Goal: Task Accomplishment & Management: Complete application form

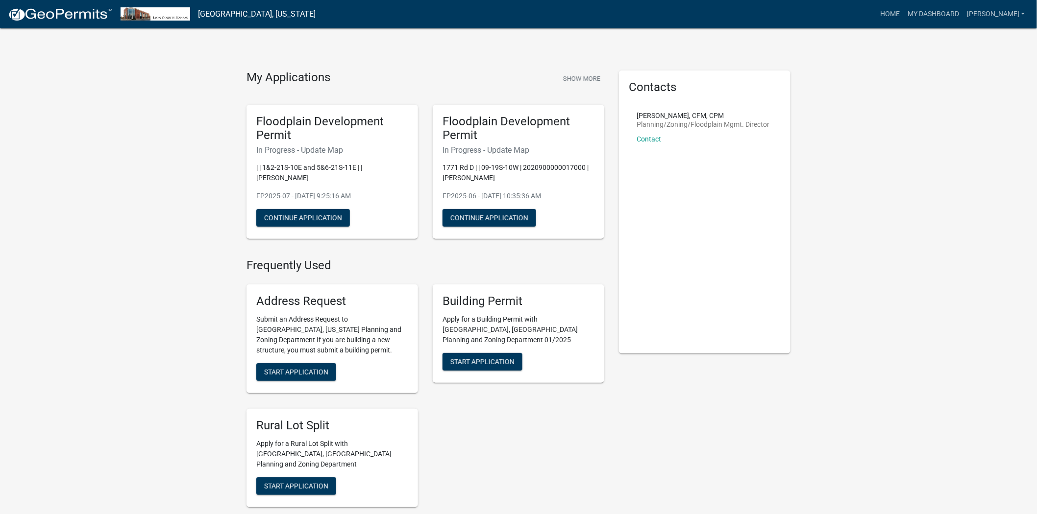
click at [263, 197] on p "FP2025-07 - [DATE] 9:25:16 AM" at bounding box center [332, 196] width 152 height 10
click at [278, 174] on p "| | 1&2-21S-10E and 5&6-21S-11E | | [PERSON_NAME]" at bounding box center [332, 173] width 152 height 21
click at [288, 148] on h6 "In Progress - Update Map" at bounding box center [332, 149] width 152 height 9
click at [461, 146] on h6 "In Progress - Update Map" at bounding box center [518, 149] width 152 height 9
click at [528, 147] on h6 "In Progress - Update Map" at bounding box center [518, 149] width 152 height 9
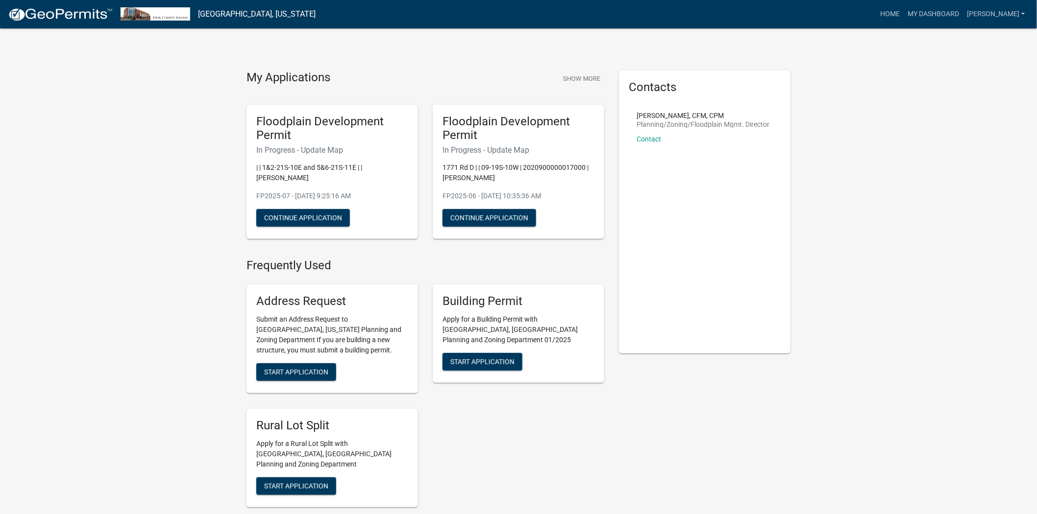
click at [332, 154] on h6 "In Progress - Update Map" at bounding box center [332, 149] width 152 height 9
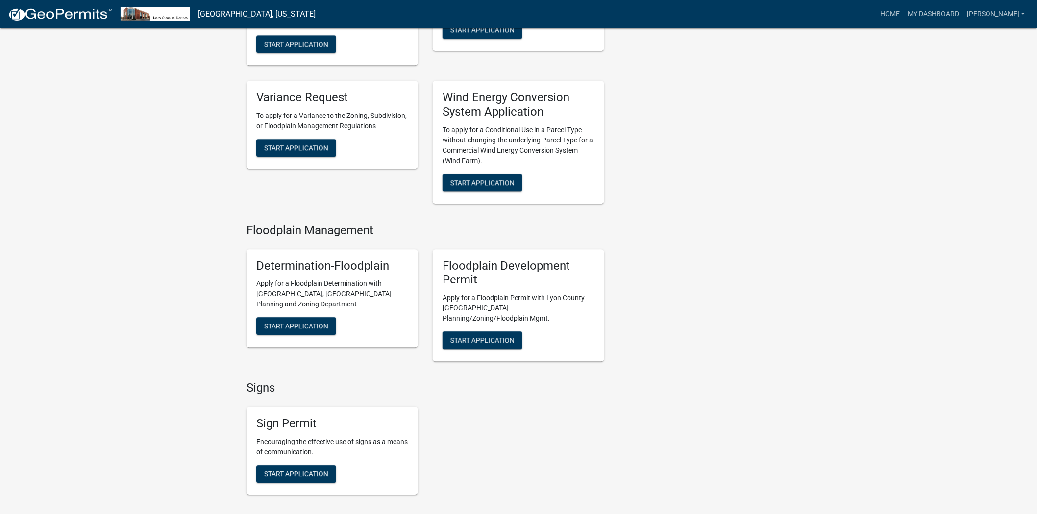
scroll to position [980, 0]
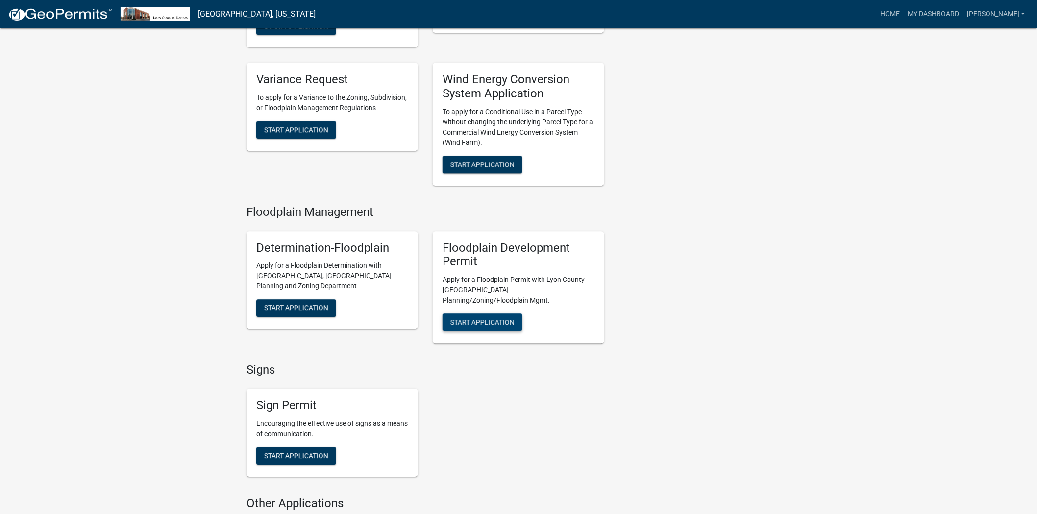
click at [484, 318] on span "Start Application" at bounding box center [482, 322] width 64 height 8
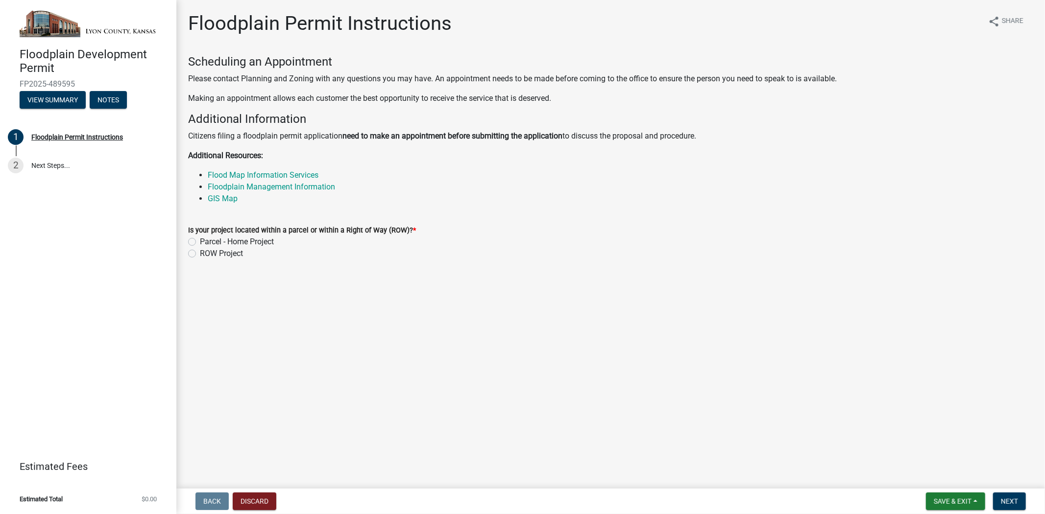
click at [200, 254] on label "ROW Project" at bounding box center [221, 254] width 43 height 12
click at [200, 254] on input "ROW Project" at bounding box center [203, 251] width 6 height 6
radio input "true"
click at [1009, 501] on span "Next" at bounding box center [1009, 502] width 17 height 8
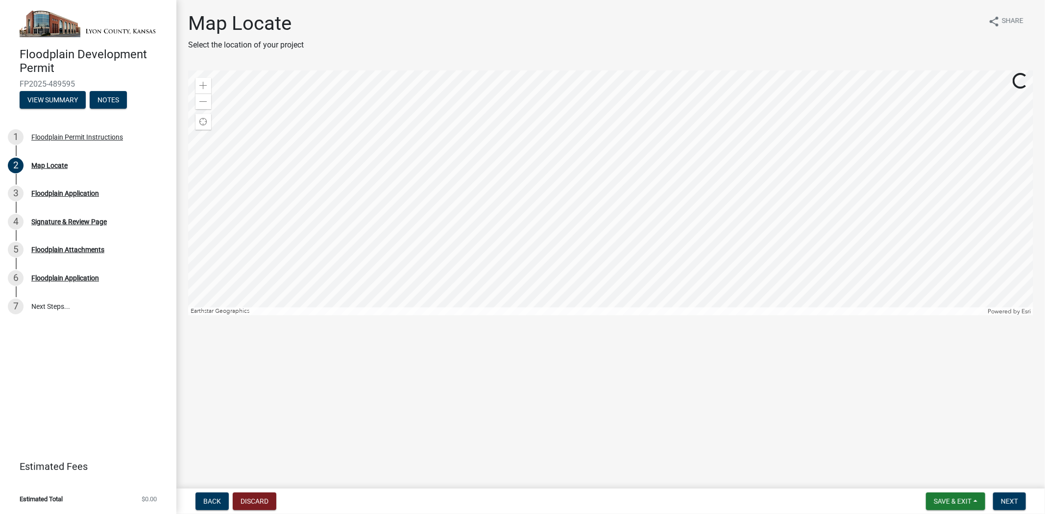
click at [621, 114] on div at bounding box center [610, 193] width 845 height 245
click at [647, 140] on div at bounding box center [610, 193] width 845 height 245
click at [696, 100] on div at bounding box center [610, 193] width 845 height 245
click at [696, 202] on div at bounding box center [610, 193] width 845 height 245
click at [693, 185] on div at bounding box center [610, 193] width 845 height 245
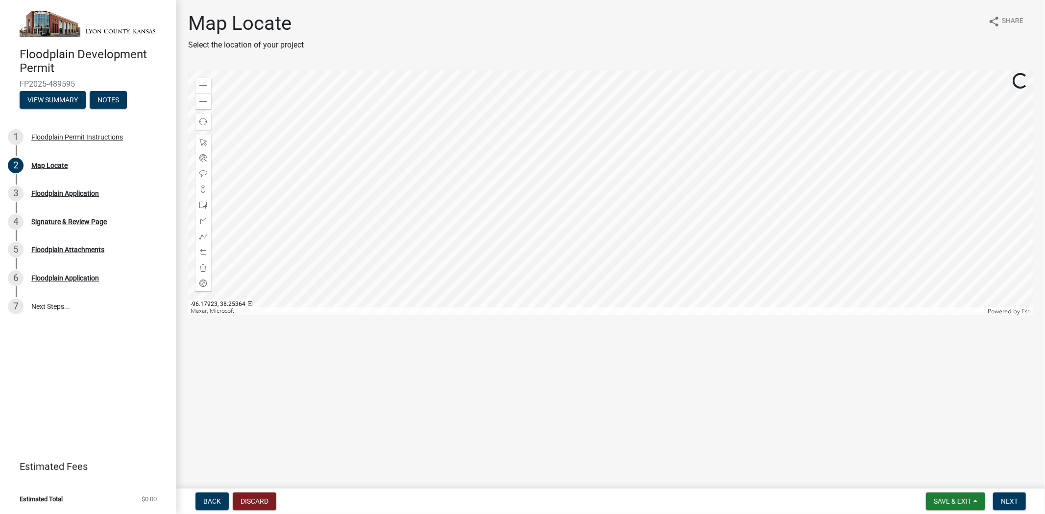
click at [684, 71] on div at bounding box center [610, 193] width 845 height 245
click at [690, 272] on div at bounding box center [610, 193] width 845 height 245
click at [702, 284] on div at bounding box center [610, 193] width 845 height 245
click at [709, 250] on div at bounding box center [610, 193] width 845 height 245
click at [702, 210] on div at bounding box center [610, 193] width 845 height 245
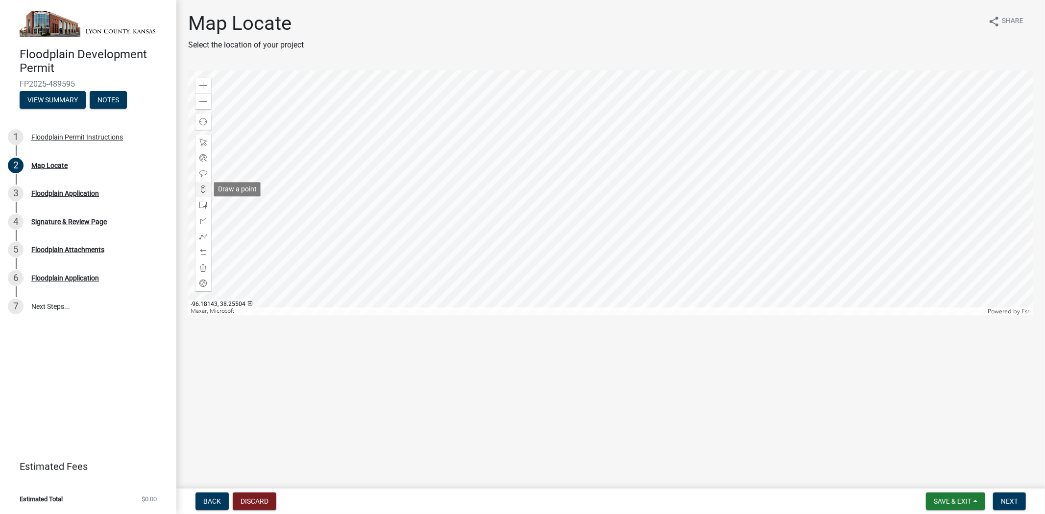
click at [201, 189] on span at bounding box center [203, 190] width 8 height 8
click at [706, 199] on div at bounding box center [610, 193] width 845 height 245
click at [202, 234] on span at bounding box center [203, 237] width 8 height 8
click at [707, 193] on div at bounding box center [610, 193] width 845 height 245
click at [752, 192] on div at bounding box center [610, 193] width 845 height 245
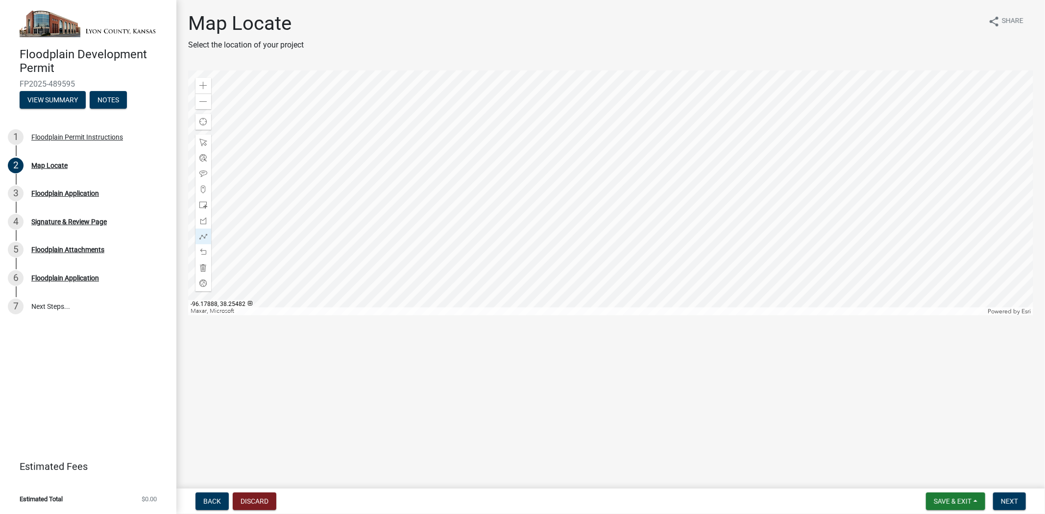
click at [756, 193] on div at bounding box center [610, 193] width 845 height 245
click at [718, 192] on div at bounding box center [610, 193] width 845 height 245
click at [201, 233] on span at bounding box center [203, 237] width 8 height 8
click at [678, 193] on div at bounding box center [610, 193] width 845 height 245
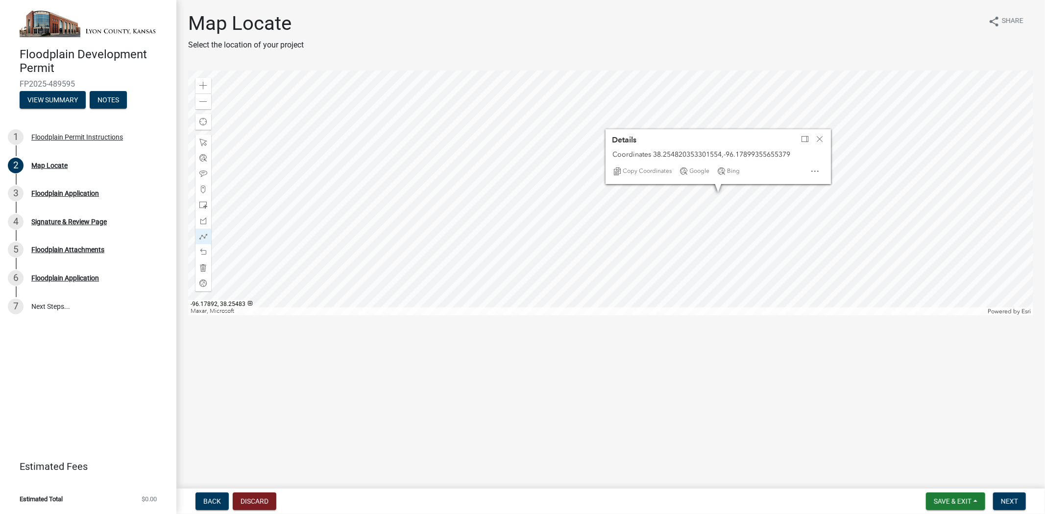
click at [749, 191] on div at bounding box center [610, 193] width 845 height 245
click at [1008, 500] on span "Next" at bounding box center [1009, 502] width 17 height 8
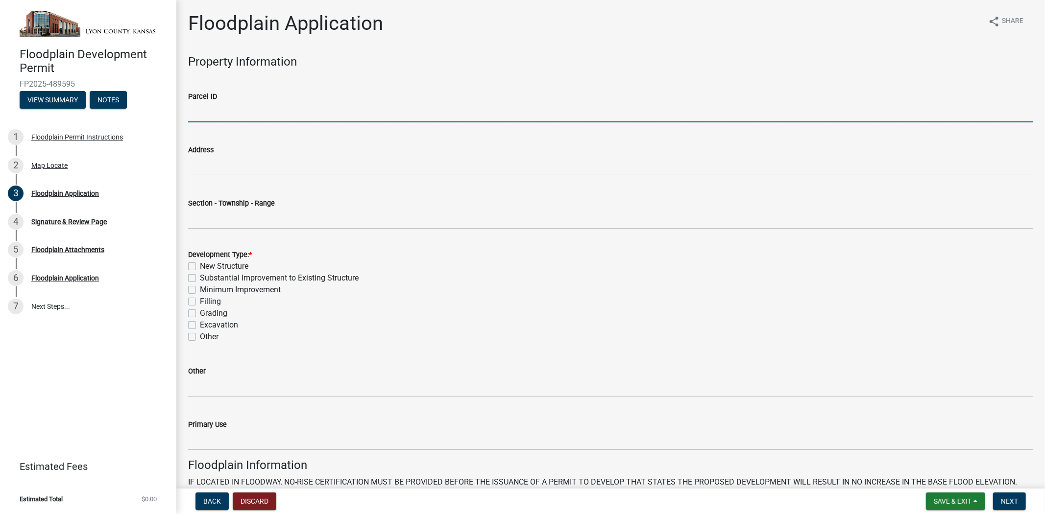
click at [206, 121] on input "Parcel ID" at bounding box center [610, 112] width 845 height 20
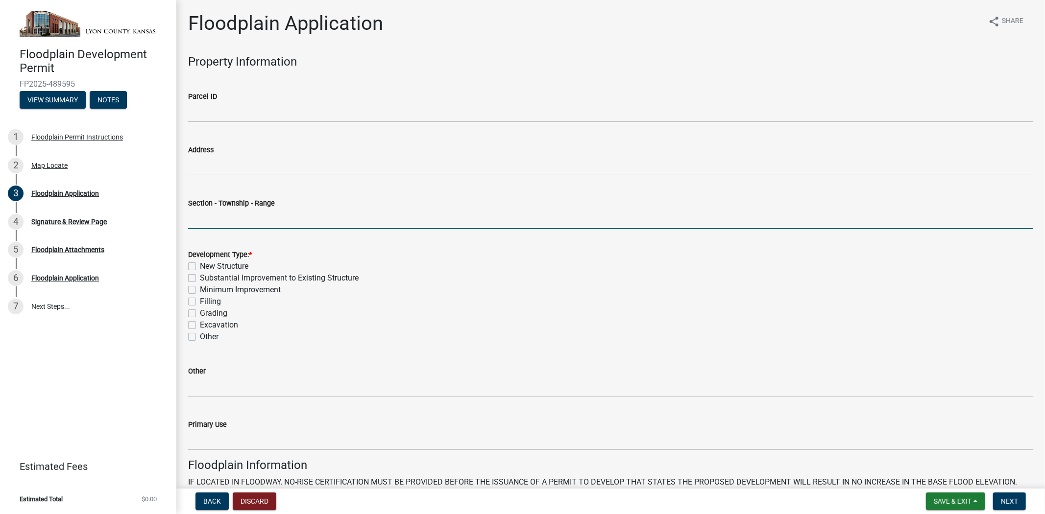
click at [206, 217] on input "Section - Township - Range" at bounding box center [610, 219] width 845 height 20
click at [226, 217] on input "Section - Township - Range" at bounding box center [610, 219] width 845 height 20
click at [207, 218] on input "03-21-11E" at bounding box center [610, 219] width 845 height 20
type input "03-21S-11E"
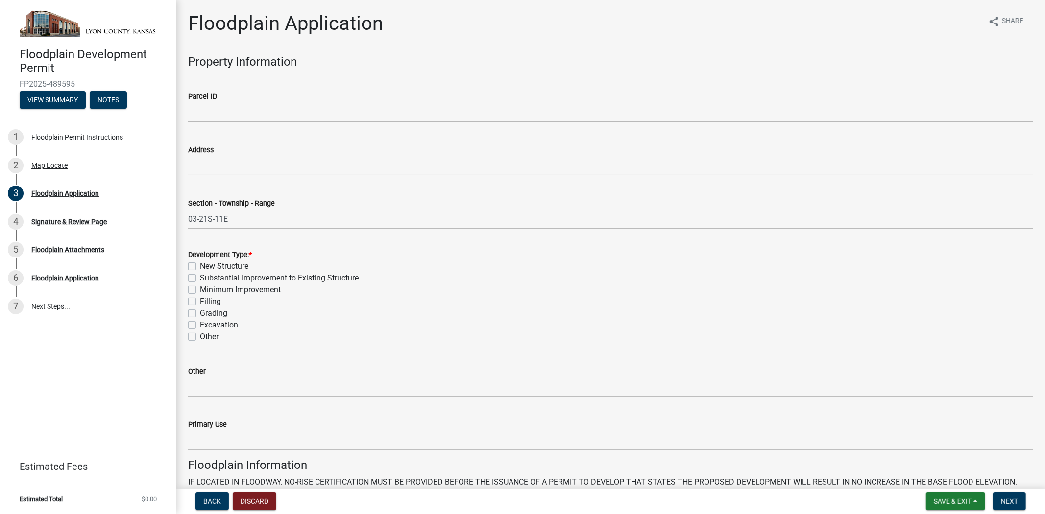
click at [200, 290] on label "Minimum Improvement" at bounding box center [240, 290] width 81 height 12
click at [200, 290] on input "Minimum Improvement" at bounding box center [203, 287] width 6 height 6
checkbox input "true"
checkbox input "false"
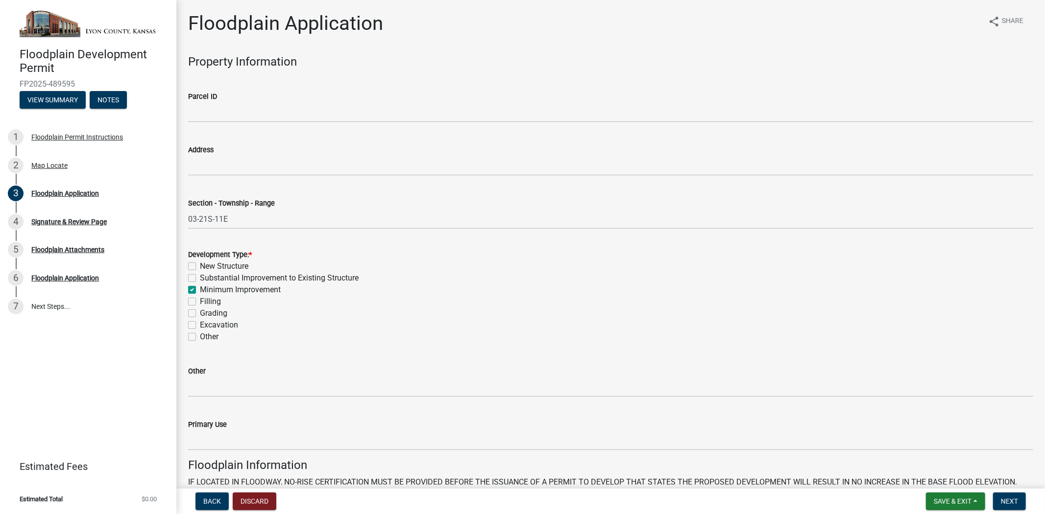
checkbox input "true"
checkbox input "false"
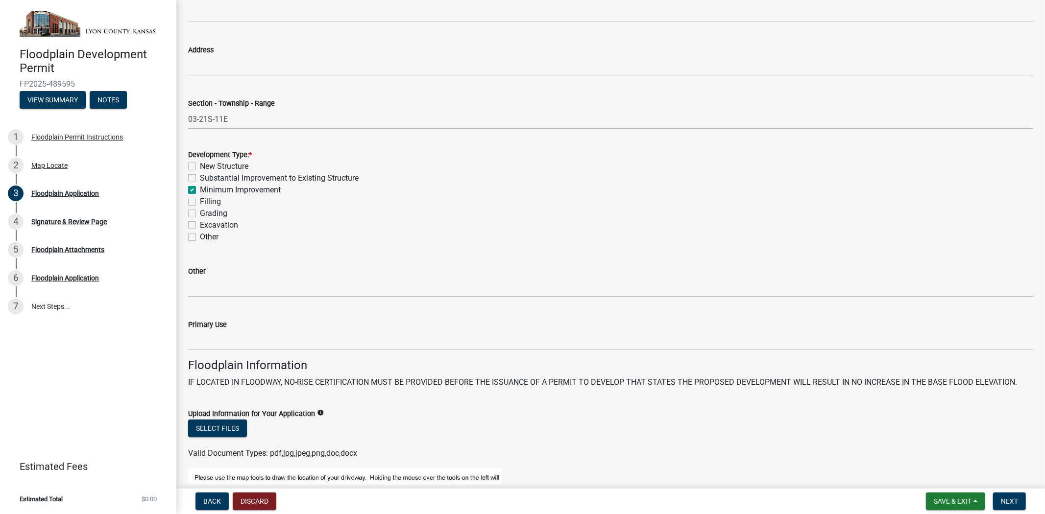
scroll to position [109, 0]
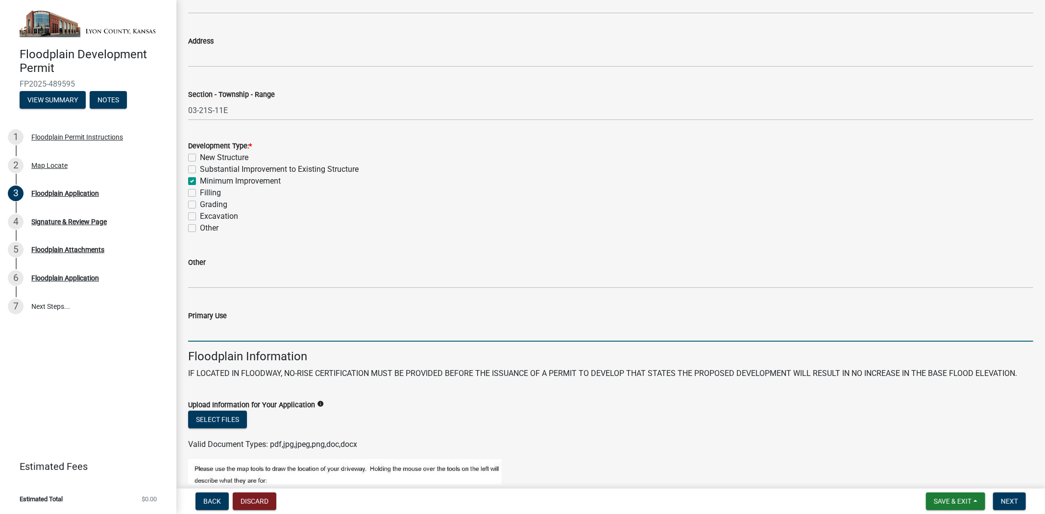
click at [226, 332] on input "Primary Use" at bounding box center [610, 332] width 845 height 20
type input "Roadway"
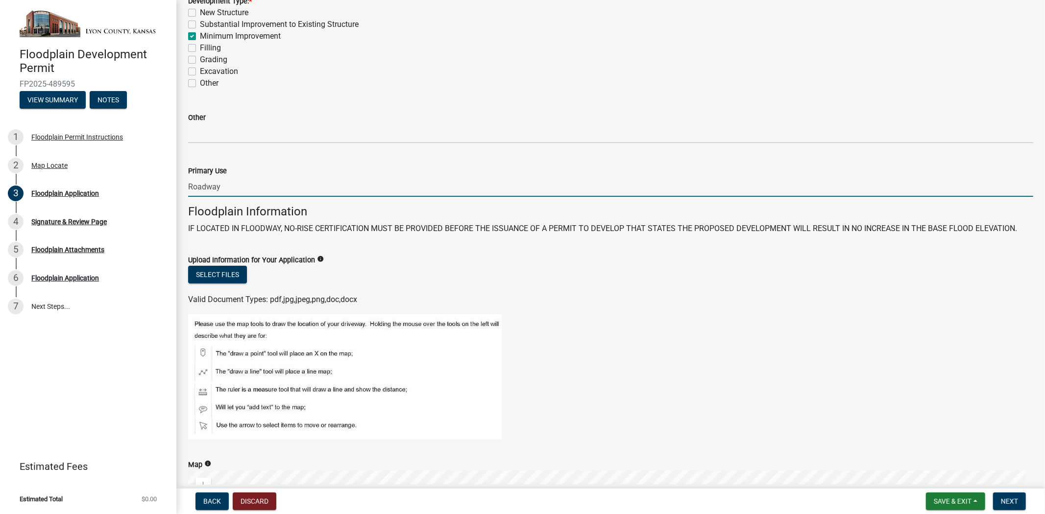
scroll to position [272, 0]
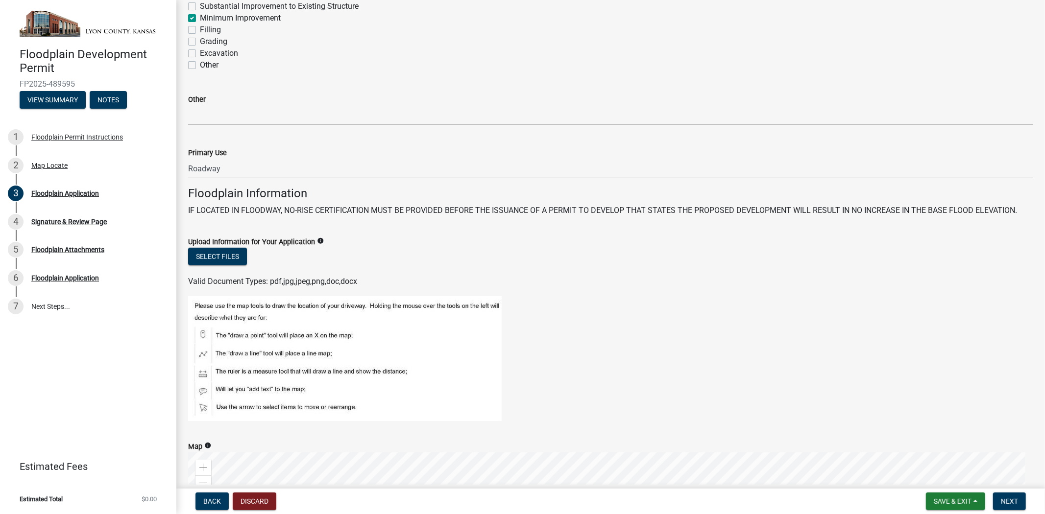
click at [610, 389] on figure at bounding box center [610, 358] width 845 height 125
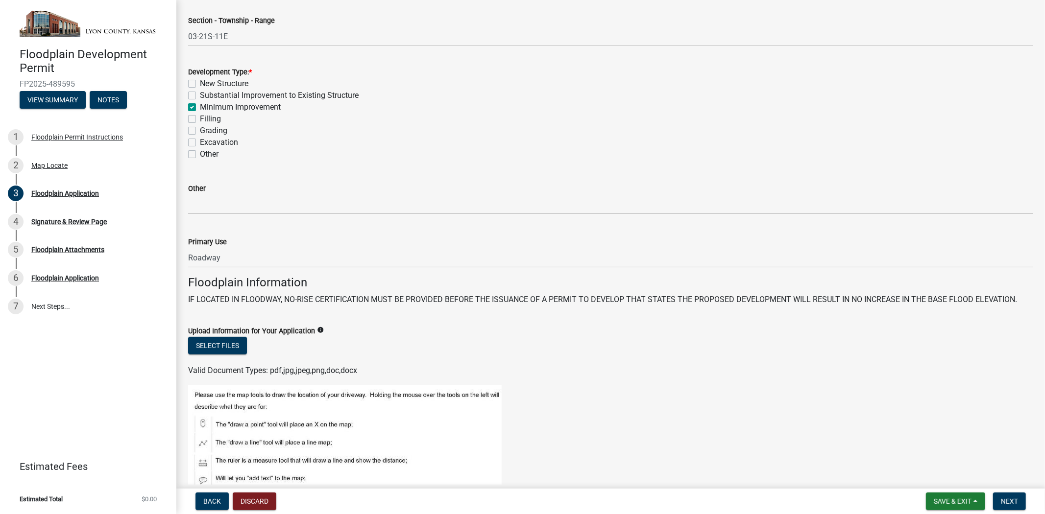
scroll to position [150, 0]
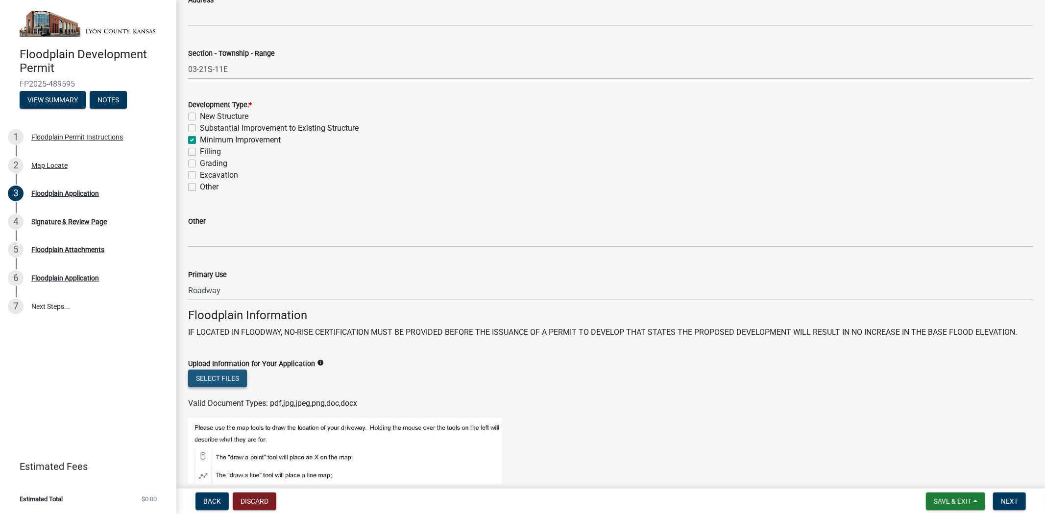
click at [202, 375] on button "Select files" at bounding box center [217, 379] width 59 height 18
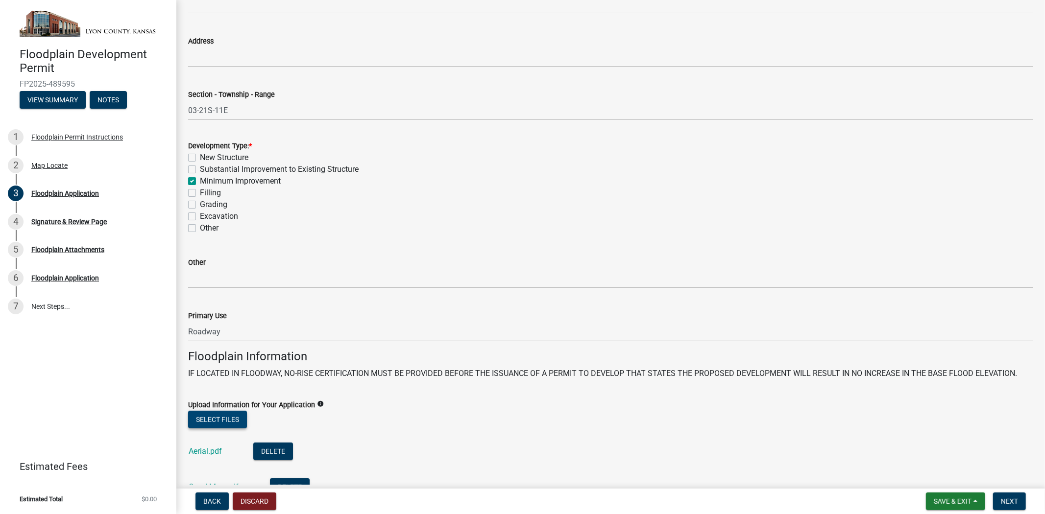
scroll to position [163, 0]
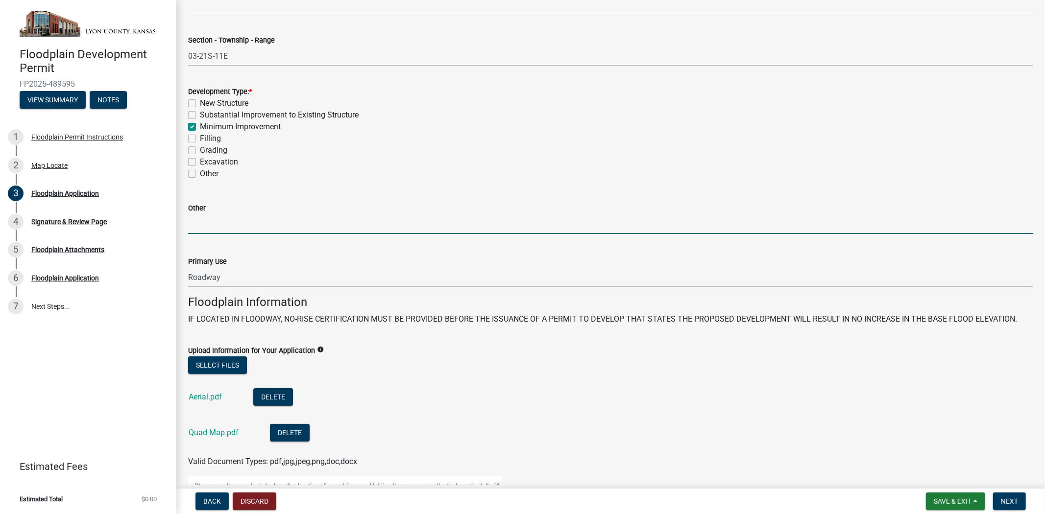
click at [224, 224] on input "Other" at bounding box center [610, 224] width 845 height 20
click at [432, 221] on input "Replacement of a crossroad culvert and retrieval of sediment and road rock from…" at bounding box center [610, 224] width 845 height 20
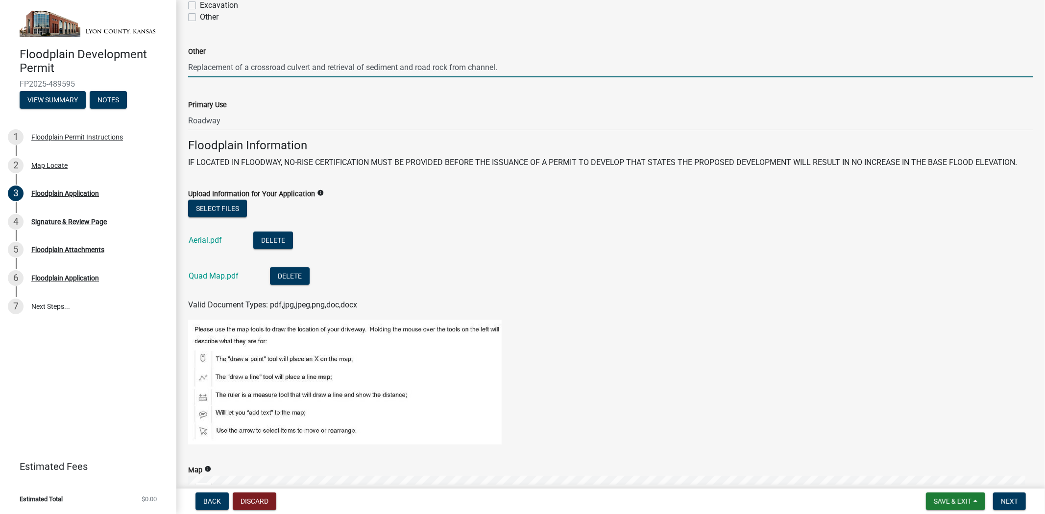
scroll to position [326, 0]
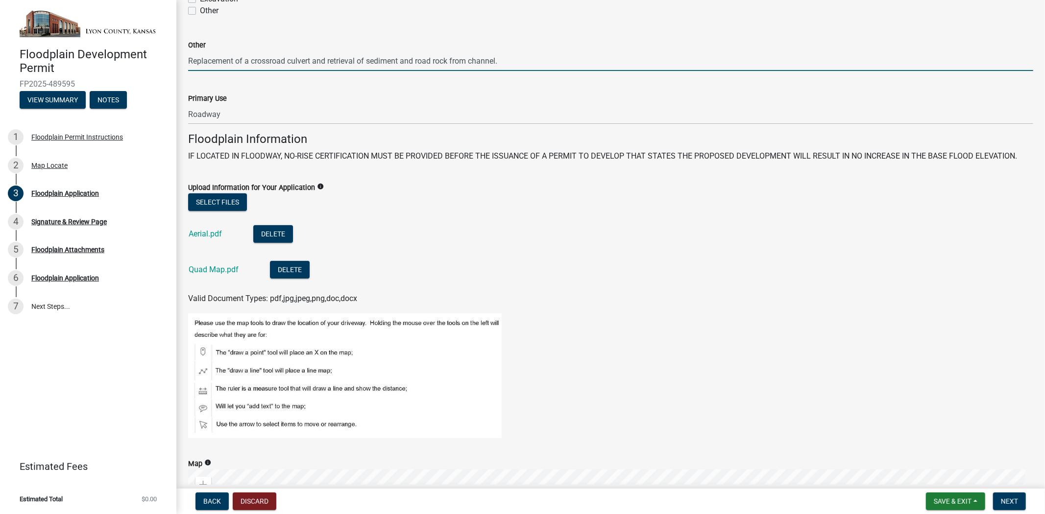
type input "Replacement of a crossroad culvert and retrieval of sediment and road rock from…"
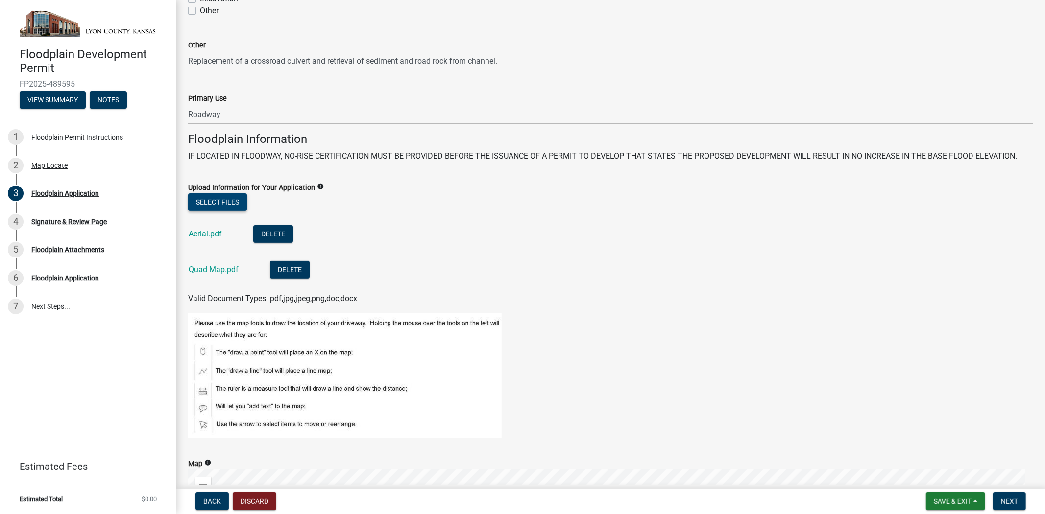
click at [217, 196] on button "Select files" at bounding box center [217, 202] width 59 height 18
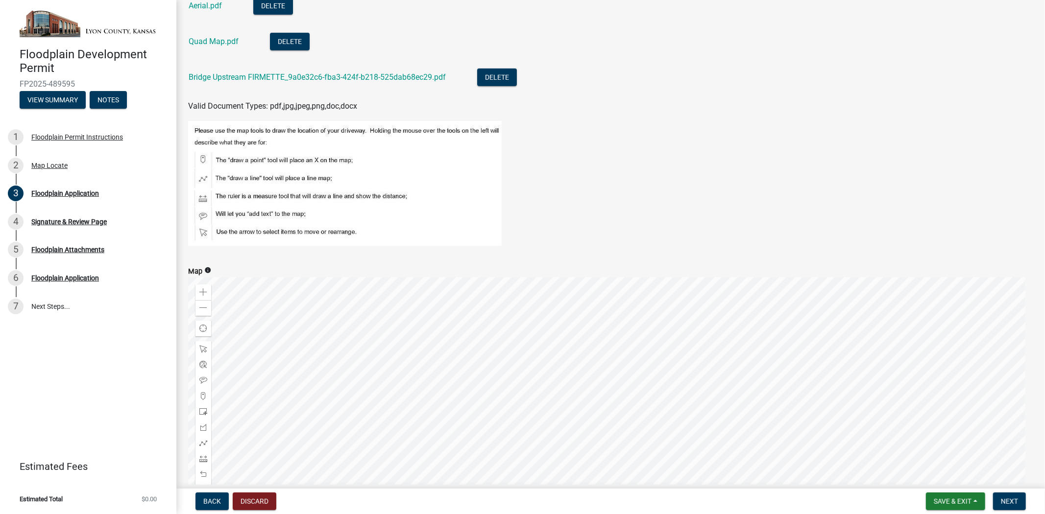
scroll to position [475, 0]
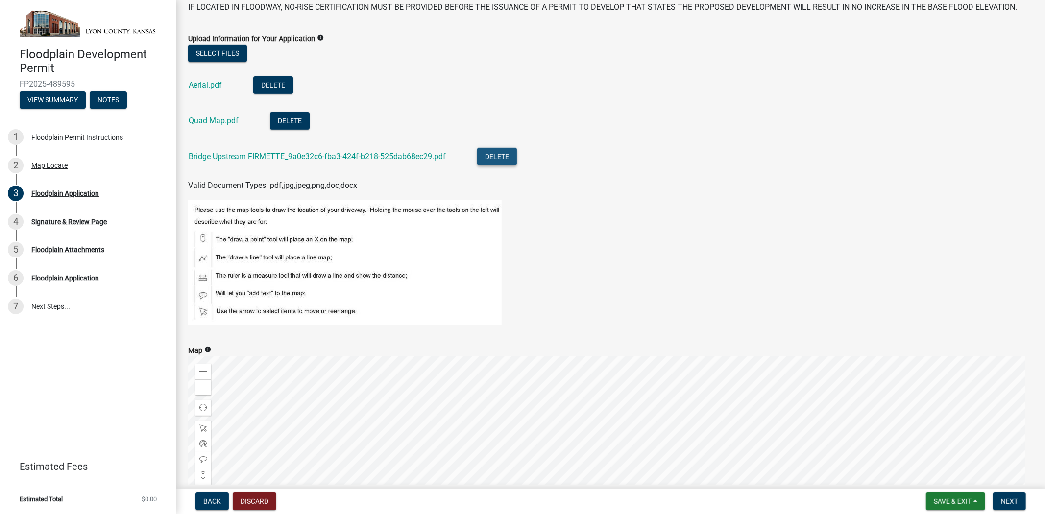
click at [482, 157] on button "Delete" at bounding box center [497, 157] width 40 height 18
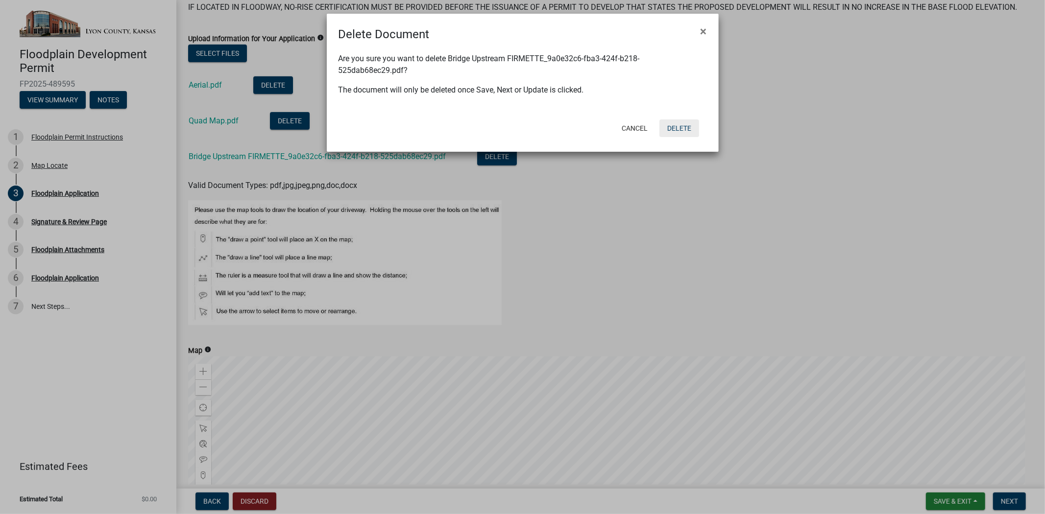
click at [676, 130] on button "Delete" at bounding box center [679, 129] width 40 height 18
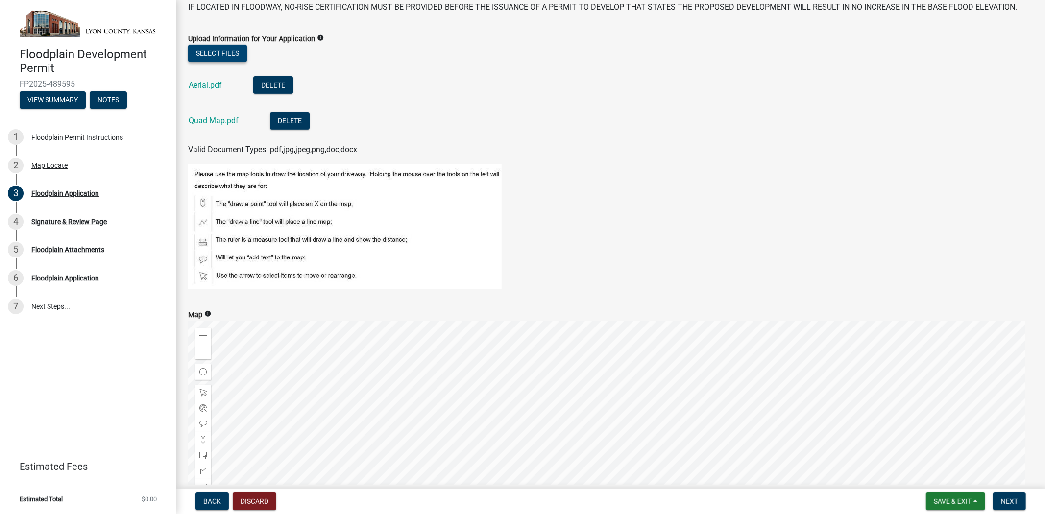
click at [228, 50] on button "Select files" at bounding box center [217, 54] width 59 height 18
click at [231, 47] on button "Select files" at bounding box center [217, 54] width 59 height 18
click at [223, 45] on button "Select files" at bounding box center [217, 54] width 59 height 18
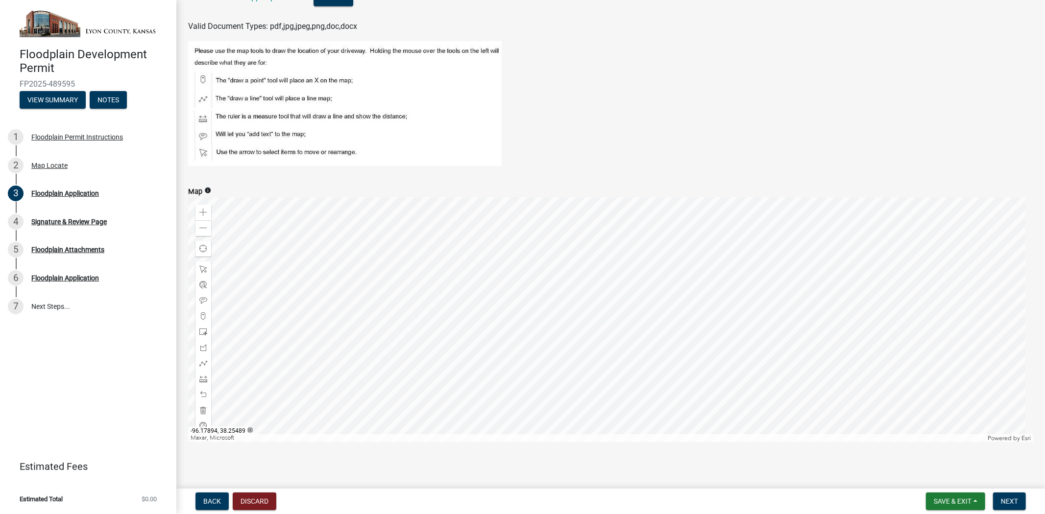
scroll to position [638, 0]
click at [1010, 507] on button "Next" at bounding box center [1009, 502] width 33 height 18
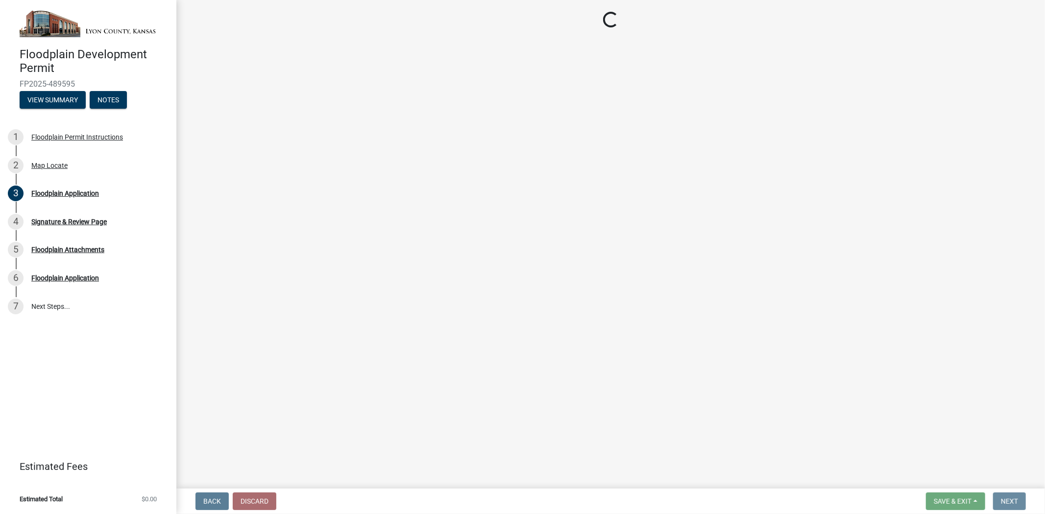
scroll to position [0, 0]
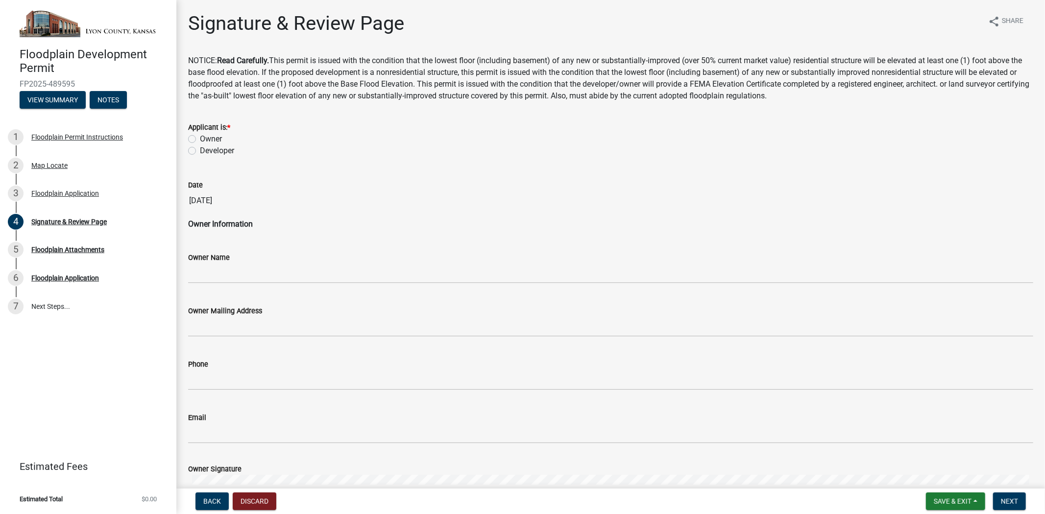
click at [200, 138] on label "Owner" at bounding box center [211, 139] width 22 height 12
click at [200, 138] on input "Owner" at bounding box center [203, 136] width 6 height 6
radio input "true"
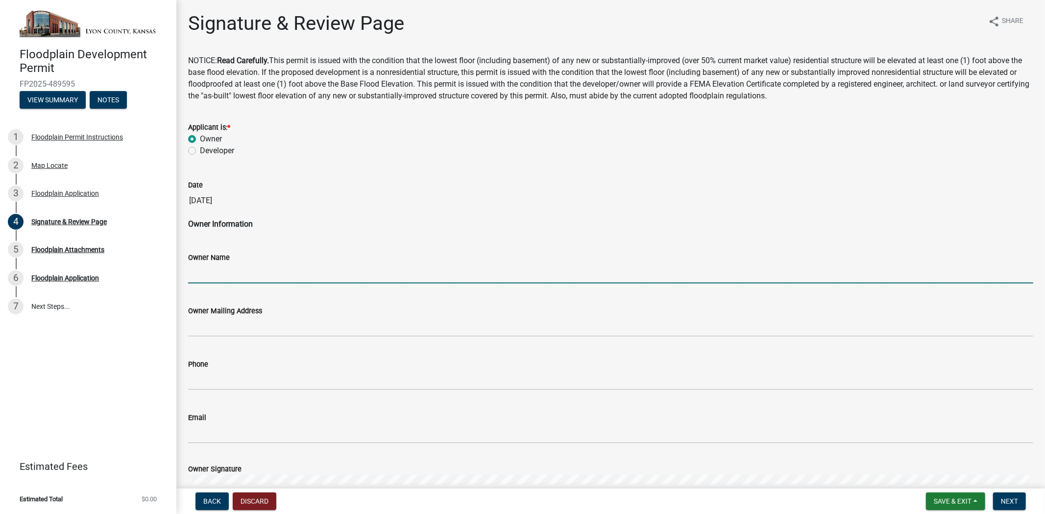
drag, startPoint x: 199, startPoint y: 275, endPoint x: 217, endPoint y: 276, distance: 17.6
click at [199, 275] on input "Owner Name" at bounding box center [610, 274] width 845 height 20
type input "[PERSON_NAME]"
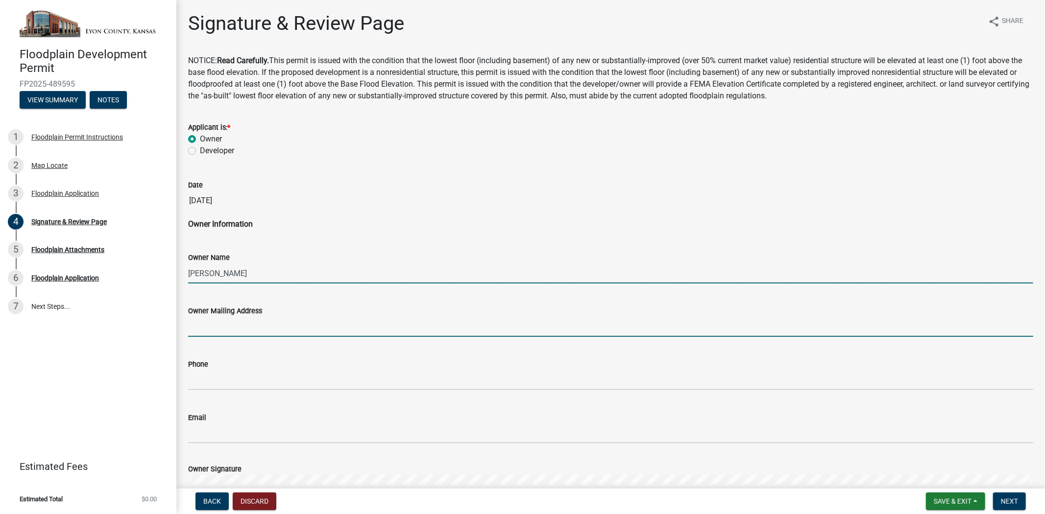
click at [271, 327] on input "Owner Mailing Address" at bounding box center [610, 327] width 845 height 20
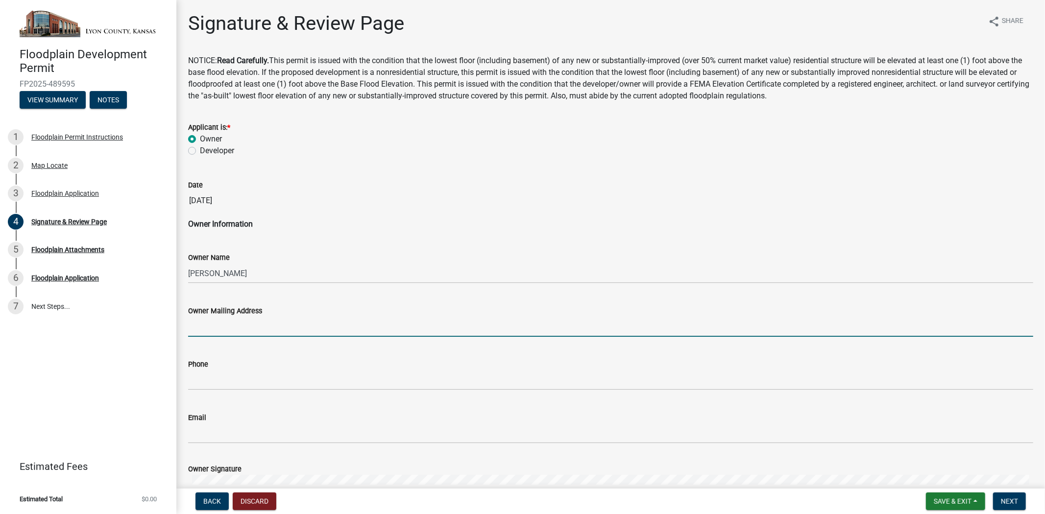
type input "[STREET_ADDRESS]"
type input "6203408220"
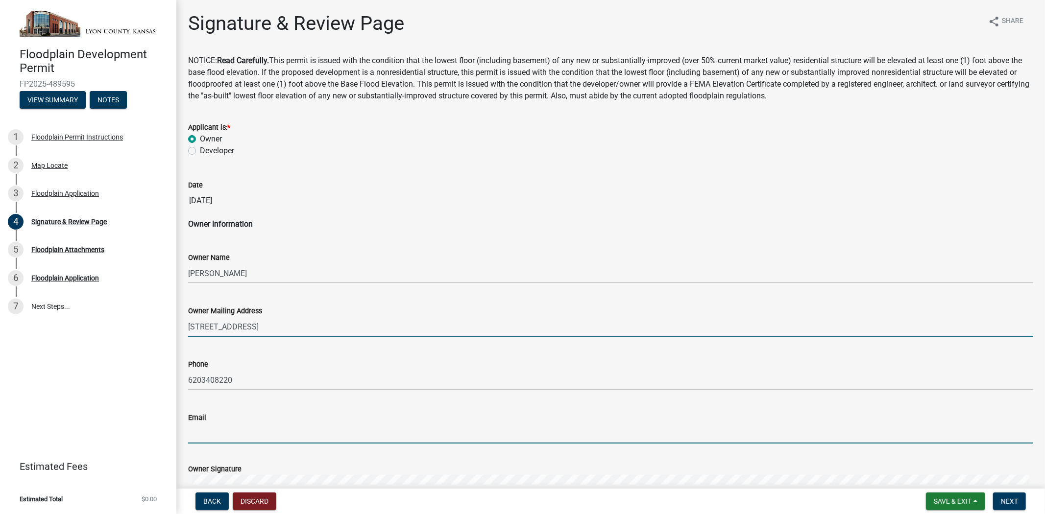
type input "[EMAIL_ADDRESS][DOMAIN_NAME]"
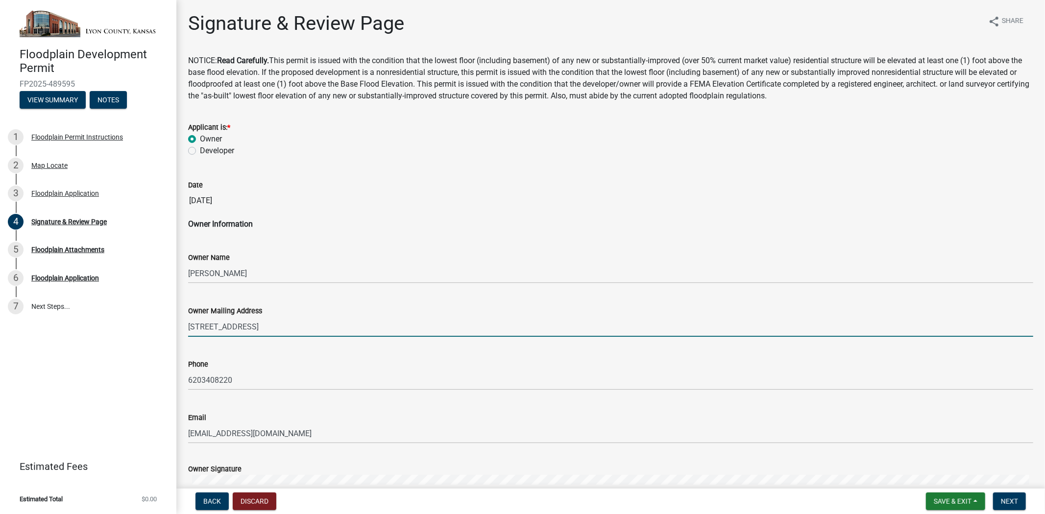
type input "[PERSON_NAME]"
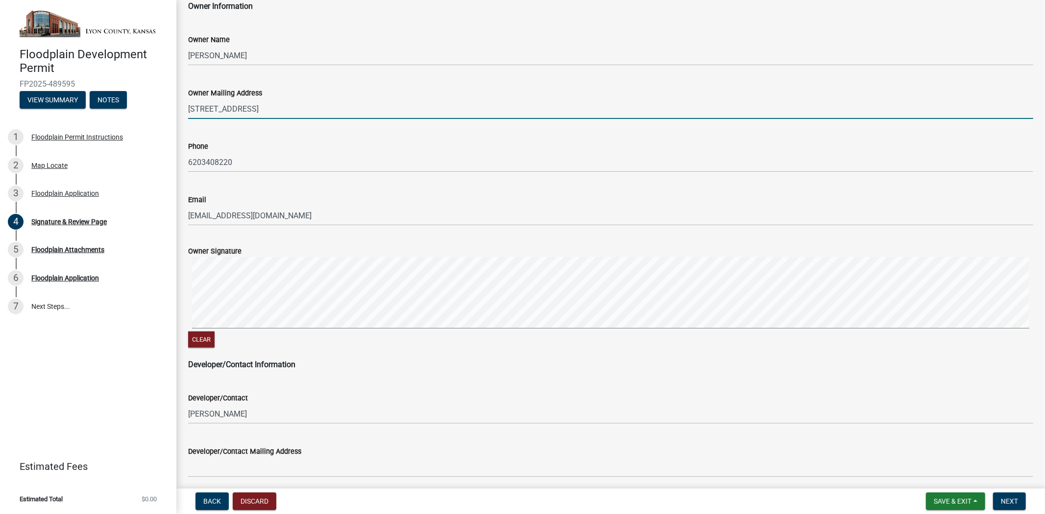
scroll to position [217, 0]
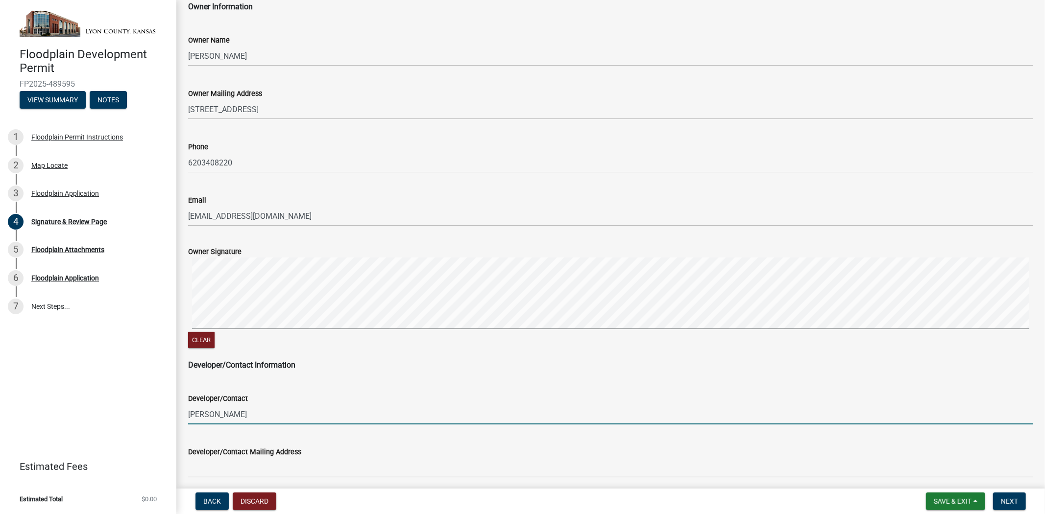
drag, startPoint x: 227, startPoint y: 416, endPoint x: 162, endPoint y: 418, distance: 65.7
click at [162, 418] on div "Floodplain Development Permit FP2025-489595 View Summary Notes 1 Floodplain Per…" at bounding box center [522, 257] width 1045 height 514
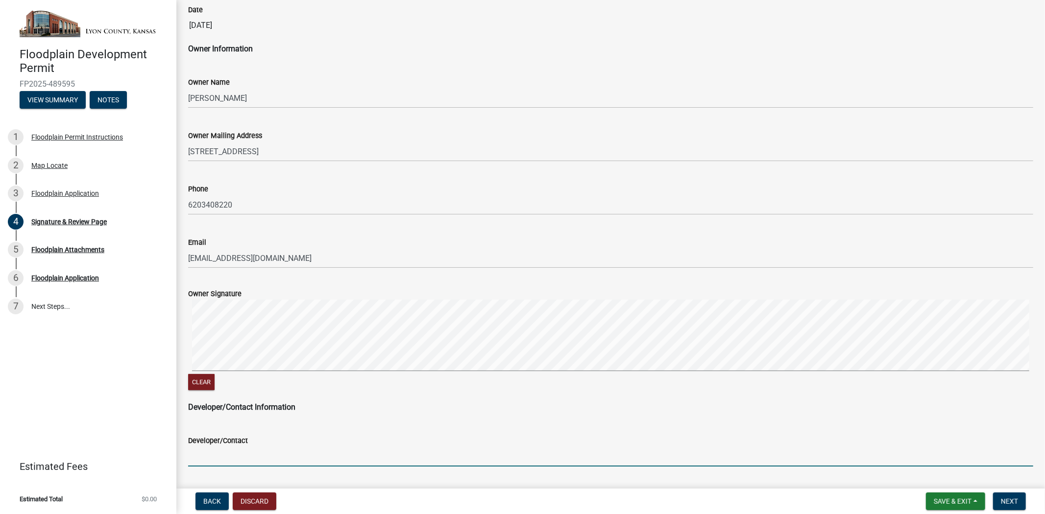
scroll to position [162, 0]
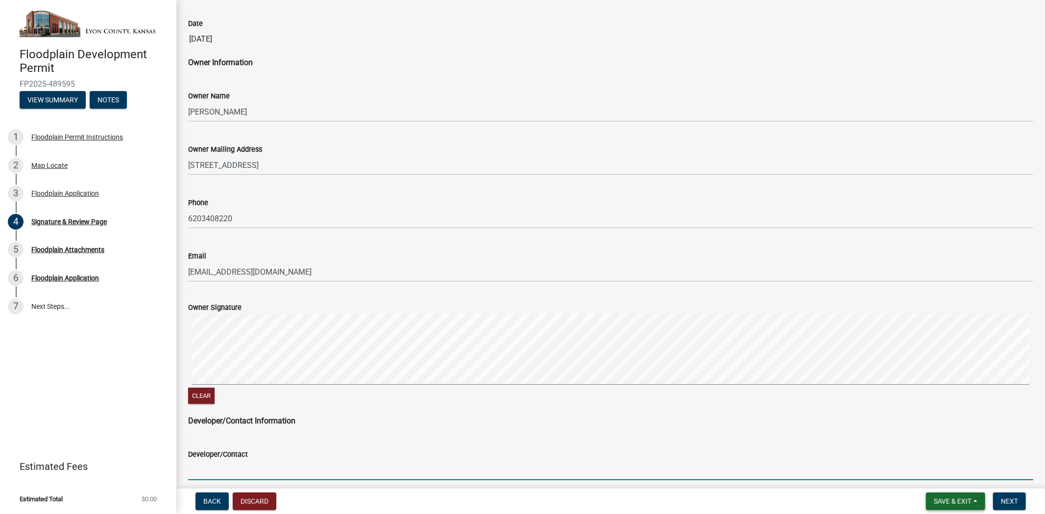
click at [956, 502] on span "Save & Exit" at bounding box center [953, 502] width 38 height 8
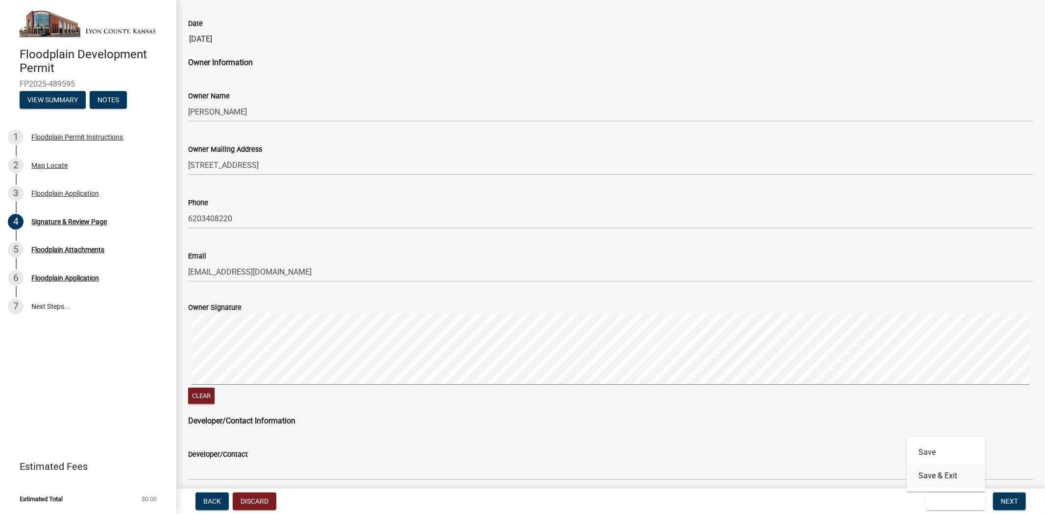
click at [927, 476] on button "Save & Exit" at bounding box center [946, 476] width 78 height 24
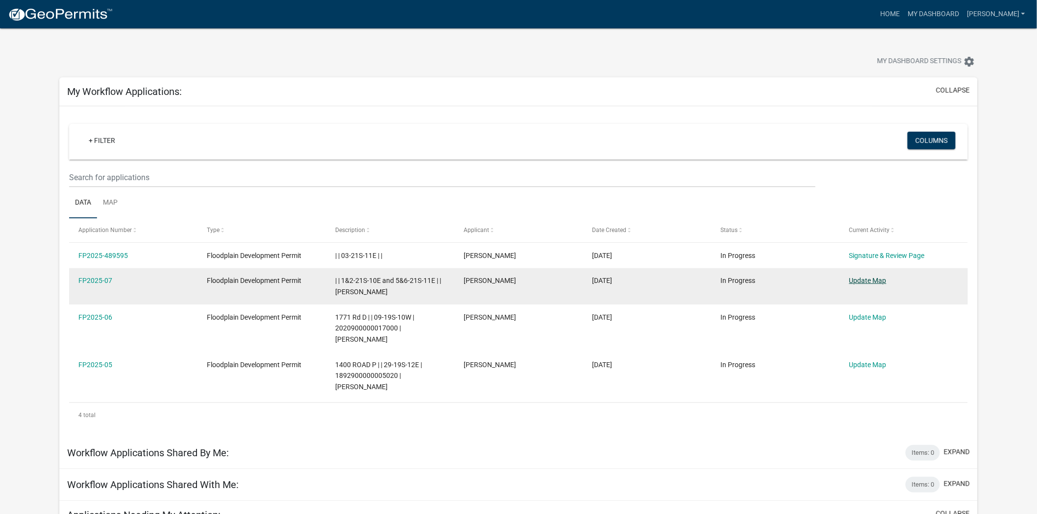
click at [875, 284] on link "Update Map" at bounding box center [867, 281] width 37 height 8
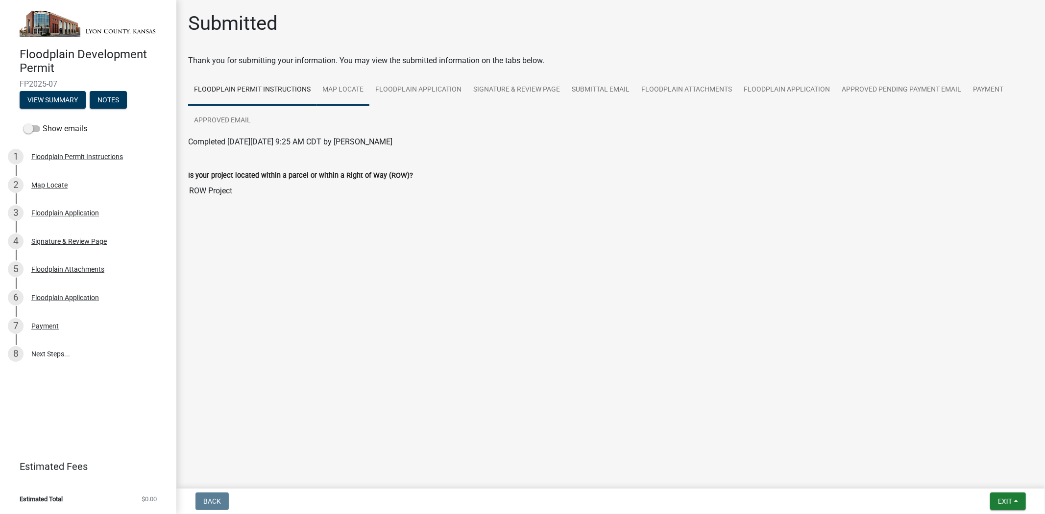
click at [329, 92] on link "Map Locate" at bounding box center [342, 89] width 53 height 31
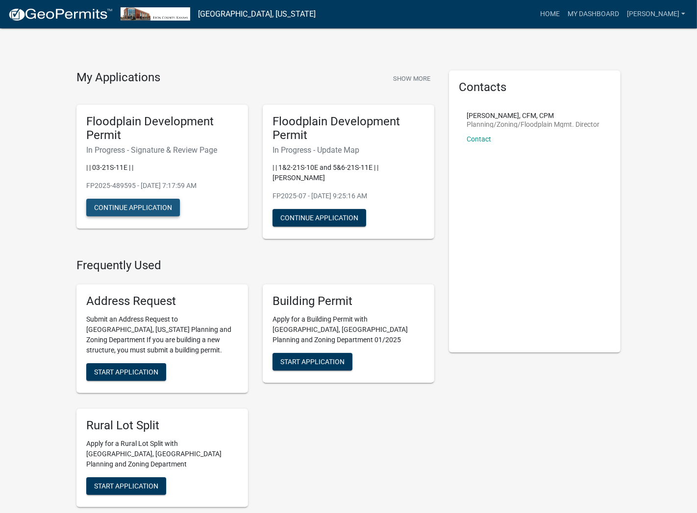
click at [118, 206] on button "Continue Application" at bounding box center [133, 208] width 94 height 18
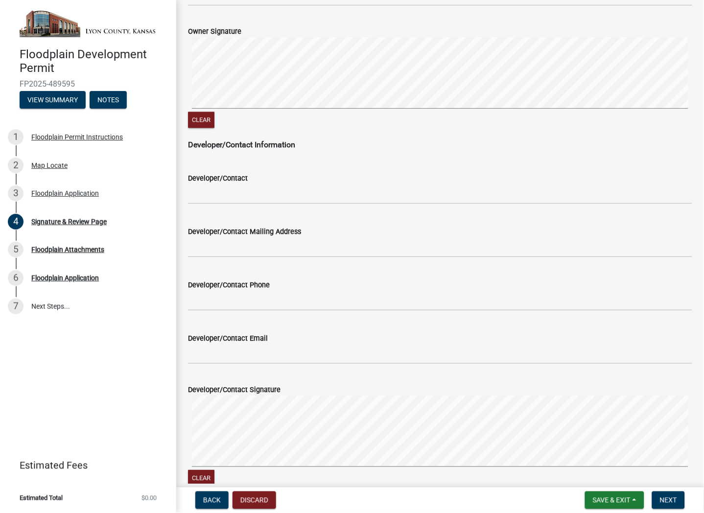
scroll to position [524, 0]
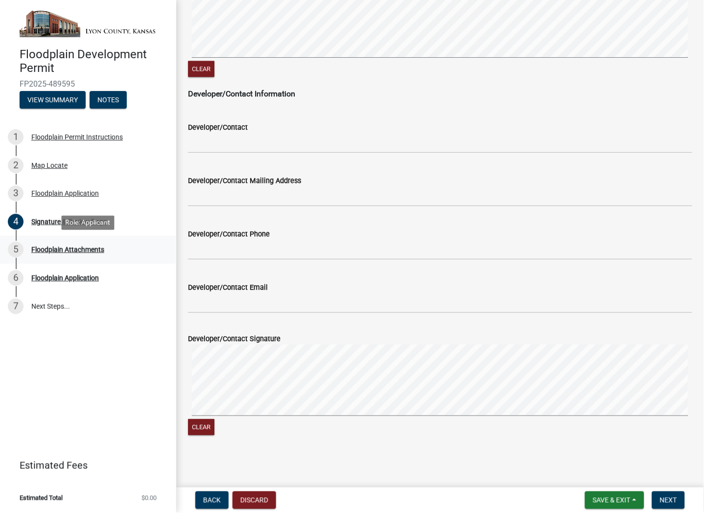
click at [58, 248] on div "Floodplain Attachments" at bounding box center [67, 249] width 73 height 7
click at [57, 250] on div "Floodplain Attachments" at bounding box center [67, 249] width 73 height 7
click at [13, 247] on div "5" at bounding box center [16, 250] width 16 height 16
click at [50, 252] on div "Floodplain Attachments" at bounding box center [67, 249] width 73 height 7
click at [202, 496] on button "Back" at bounding box center [211, 501] width 33 height 18
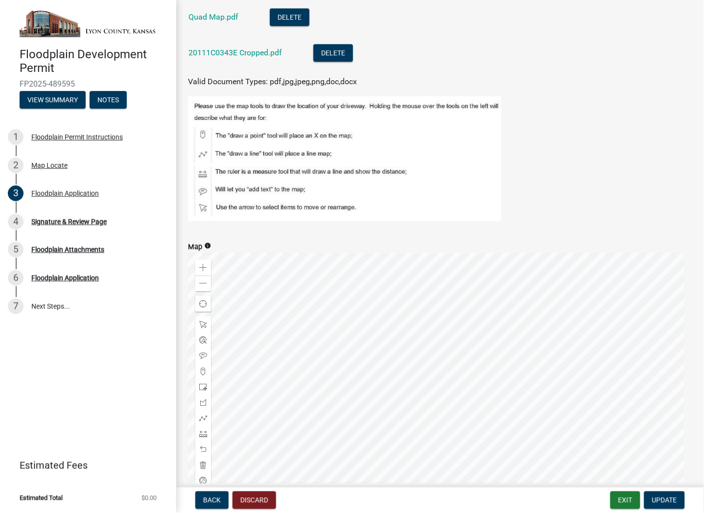
scroll to position [599, 0]
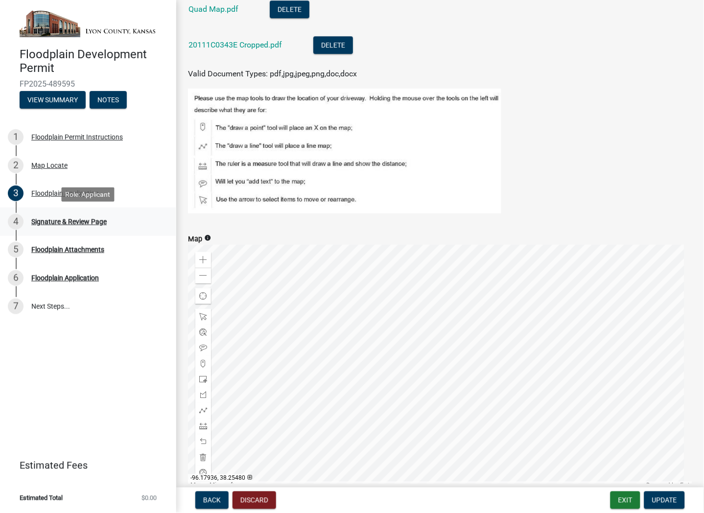
click at [45, 219] on div "Signature & Review Page" at bounding box center [68, 221] width 75 height 7
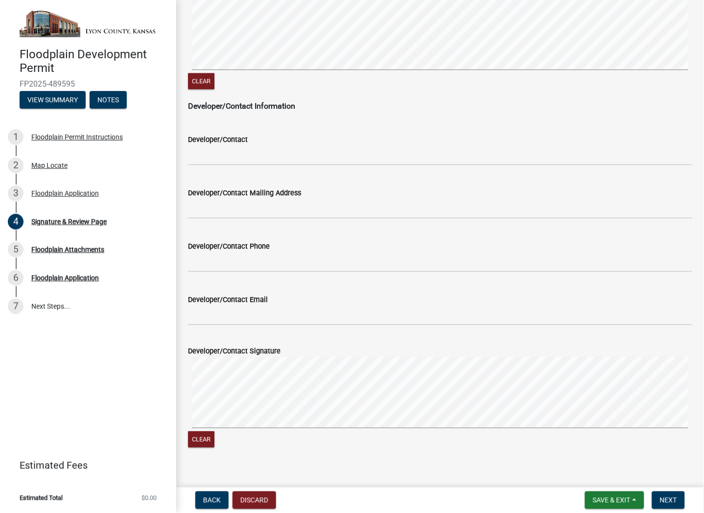
scroll to position [524, 0]
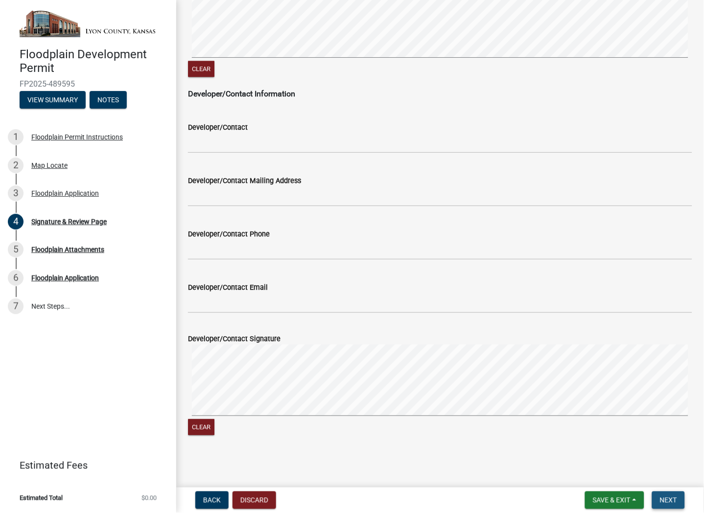
click at [664, 502] on span "Next" at bounding box center [668, 501] width 17 height 8
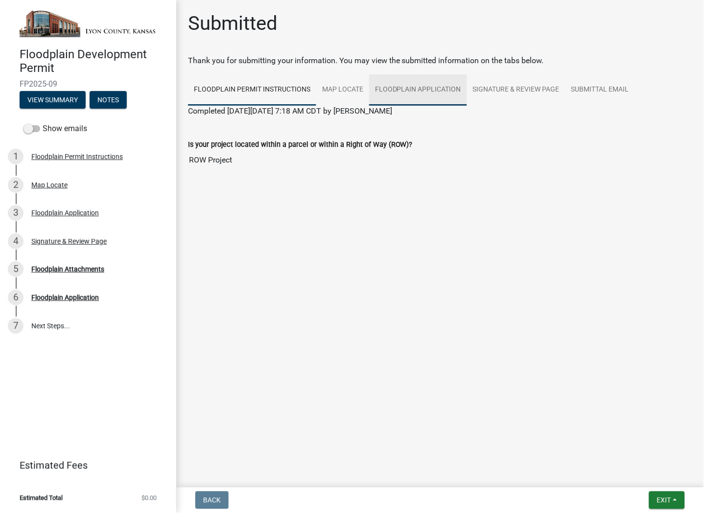
click at [399, 94] on link "Floodplain Application" at bounding box center [418, 89] width 98 height 31
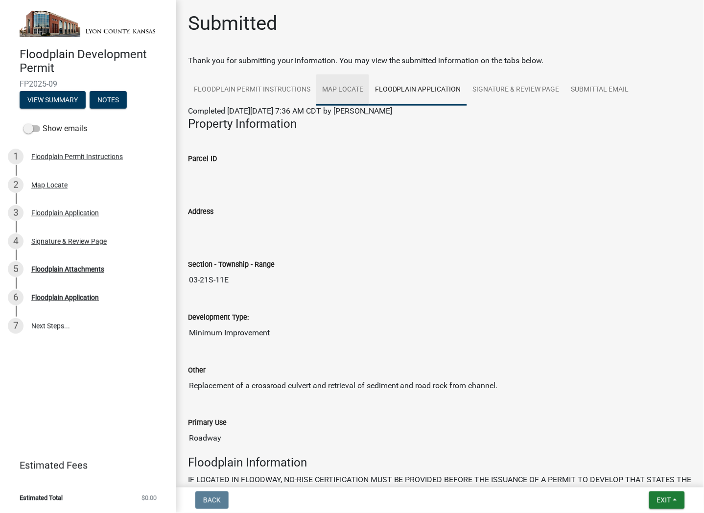
click at [346, 95] on link "Map Locate" at bounding box center [342, 89] width 53 height 31
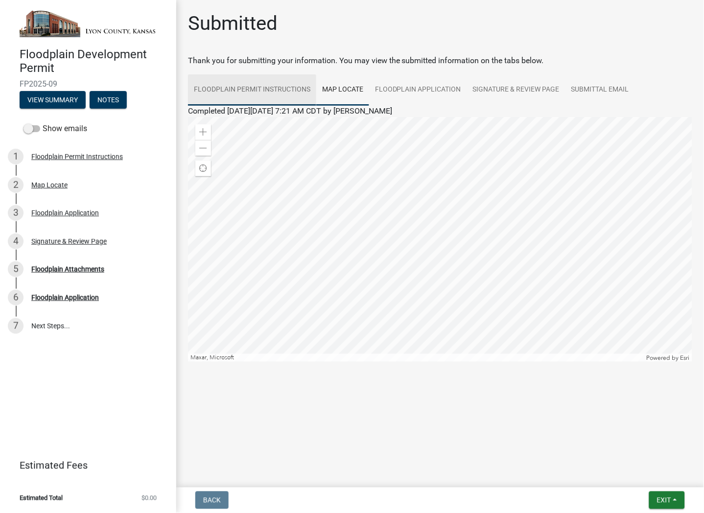
click at [286, 95] on link "Floodplain Permit Instructions" at bounding box center [252, 89] width 128 height 31
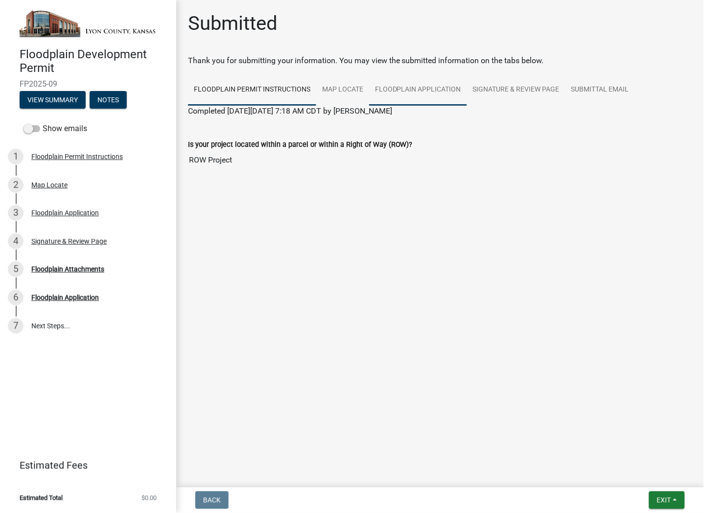
click at [394, 86] on link "Floodplain Application" at bounding box center [418, 89] width 98 height 31
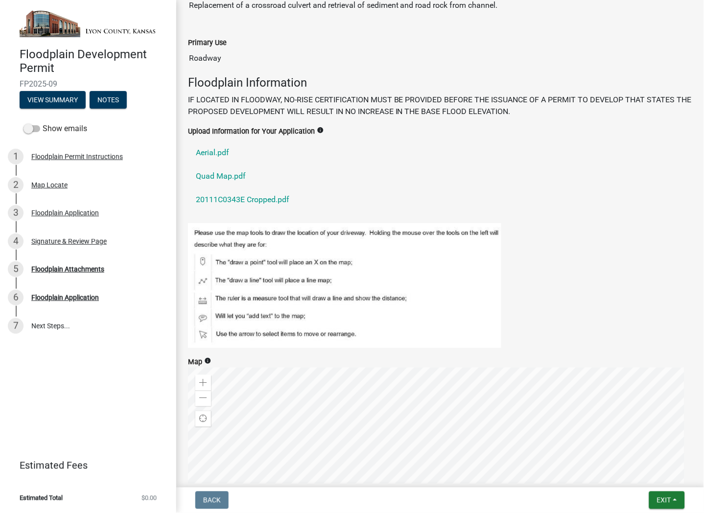
scroll to position [567, 0]
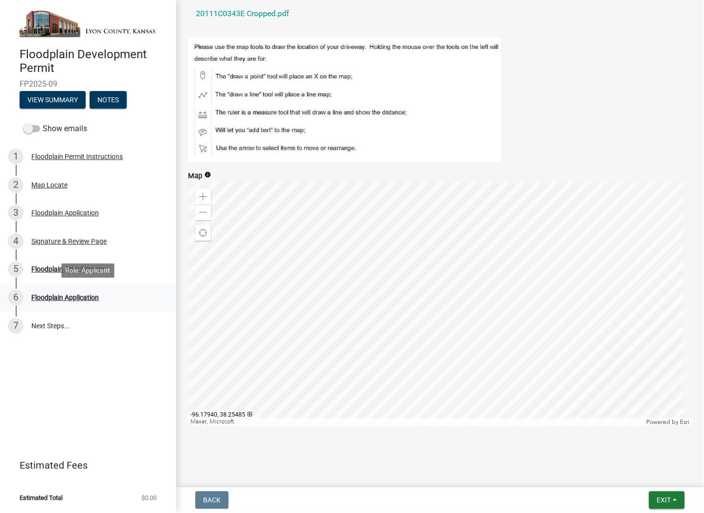
click at [60, 297] on div "Floodplain Application" at bounding box center [65, 297] width 68 height 7
click at [47, 270] on div "Floodplain Attachments" at bounding box center [67, 269] width 73 height 7
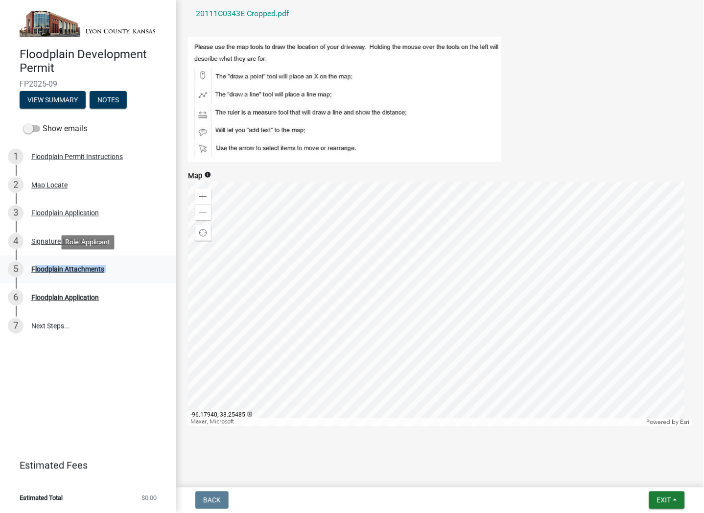
click at [47, 270] on div "Floodplain Attachments" at bounding box center [67, 269] width 73 height 7
click at [45, 270] on div "Floodplain Attachments" at bounding box center [67, 269] width 73 height 7
click at [41, 270] on div "Floodplain Attachments" at bounding box center [67, 269] width 73 height 7
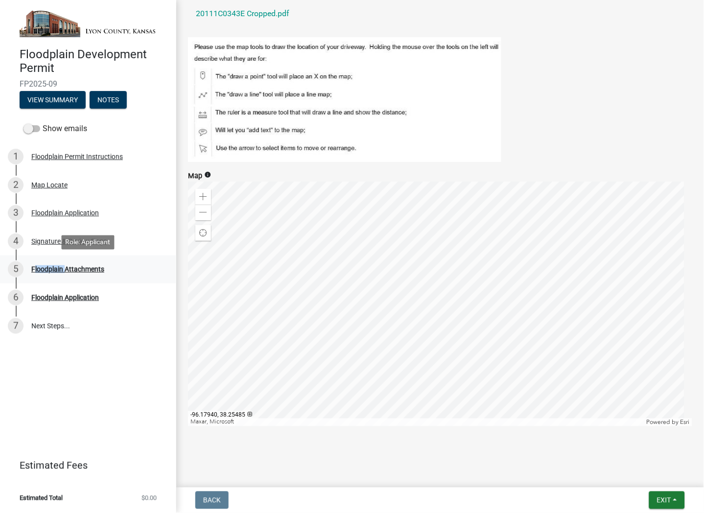
click at [40, 268] on div "Floodplain Attachments" at bounding box center [67, 269] width 73 height 7
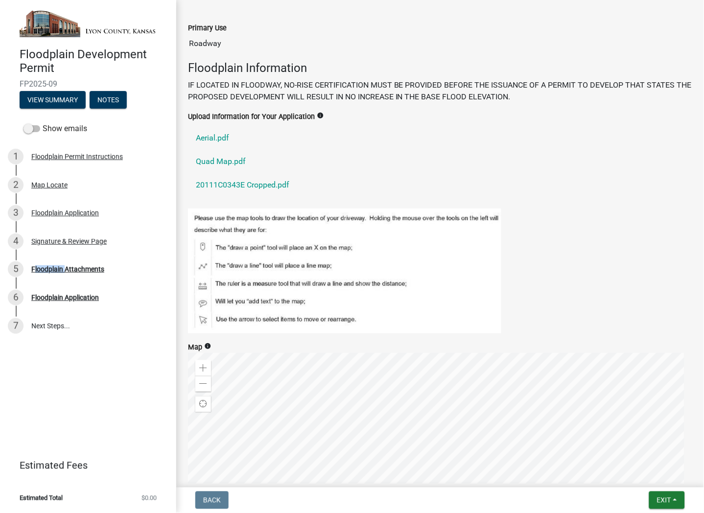
scroll to position [349, 0]
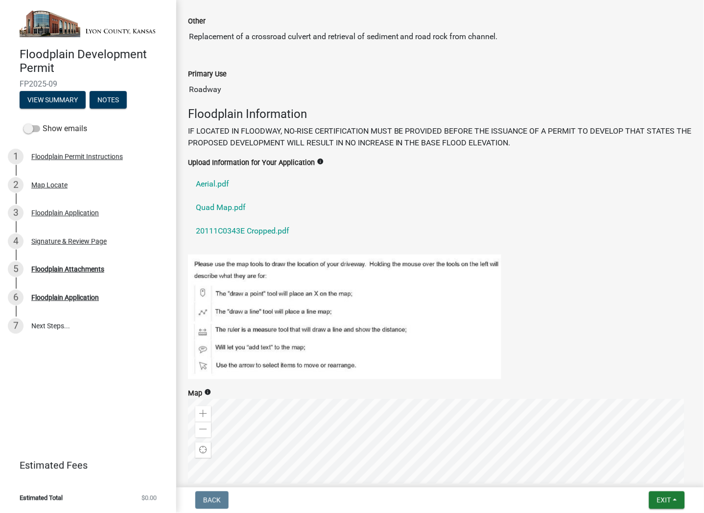
click at [298, 158] on div "Upload Information for Your Application info" at bounding box center [440, 163] width 505 height 12
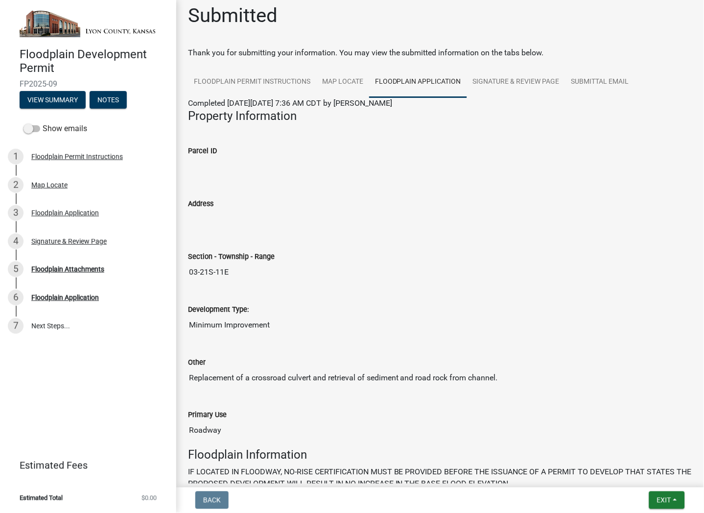
scroll to position [0, 0]
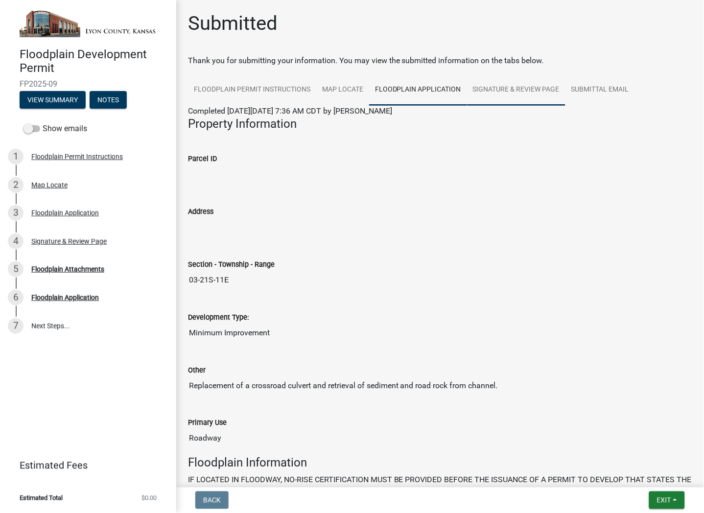
click at [532, 87] on link "Signature & Review Page" at bounding box center [516, 89] width 98 height 31
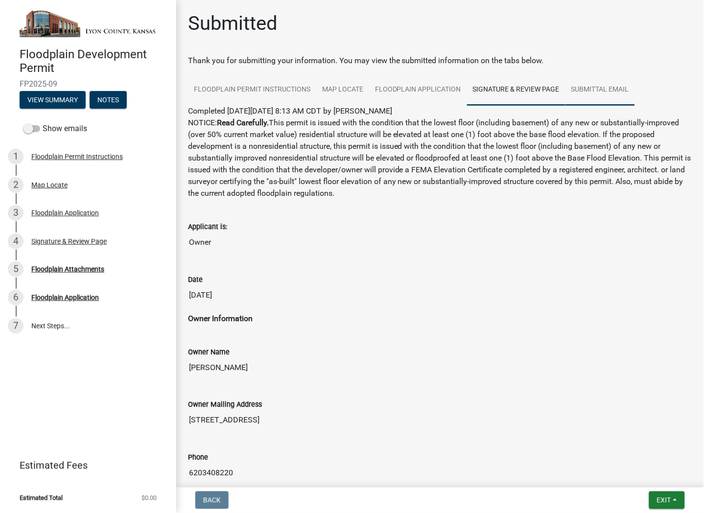
click at [599, 95] on link "Submittal Email" at bounding box center [601, 89] width 70 height 31
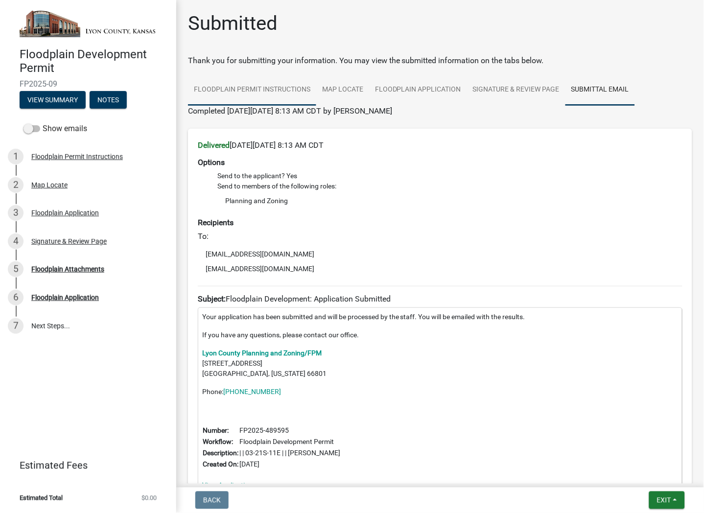
click at [286, 82] on link "Floodplain Permit Instructions" at bounding box center [252, 89] width 128 height 31
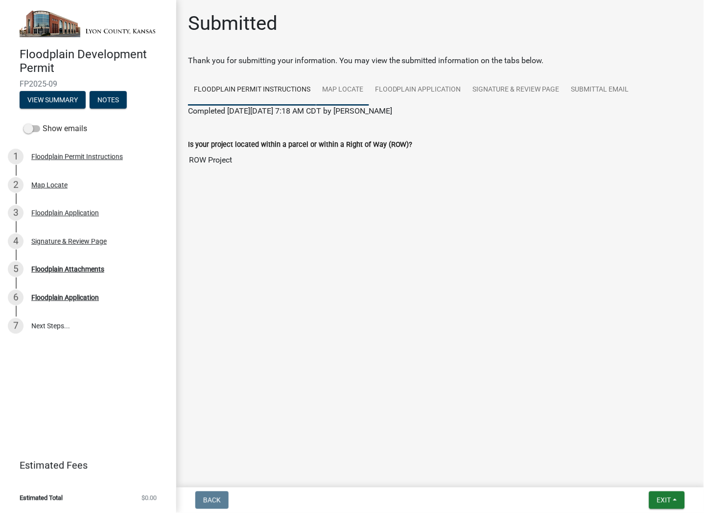
click at [345, 85] on link "Map Locate" at bounding box center [342, 89] width 53 height 31
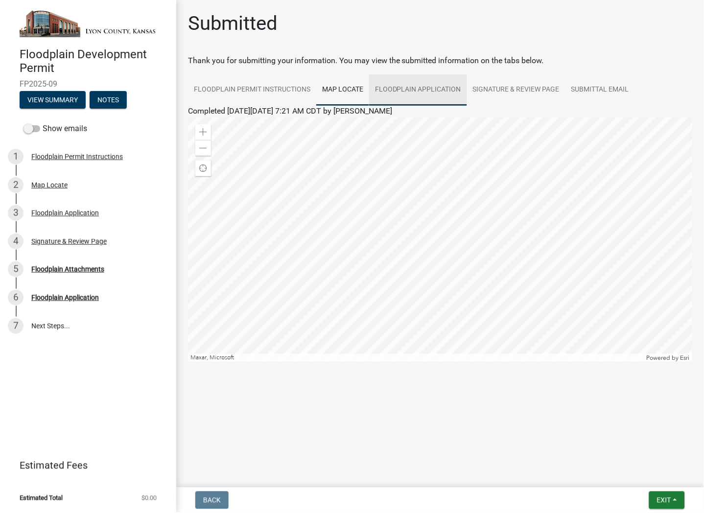
click at [394, 86] on link "Floodplain Application" at bounding box center [418, 89] width 98 height 31
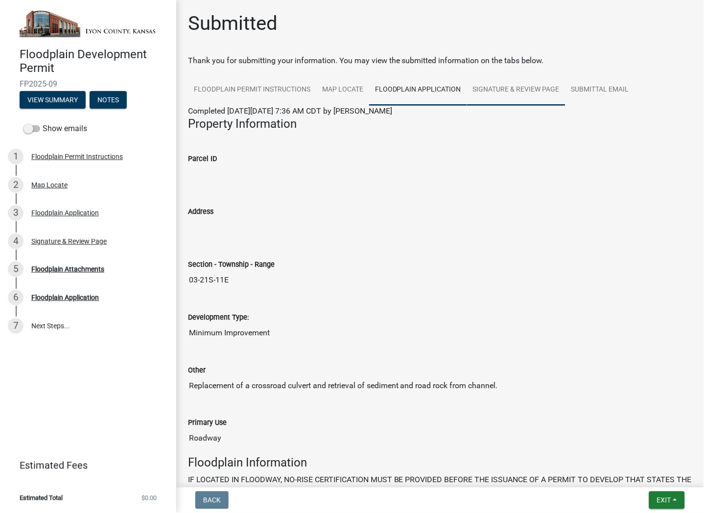
click at [502, 85] on link "Signature & Review Page" at bounding box center [516, 89] width 98 height 31
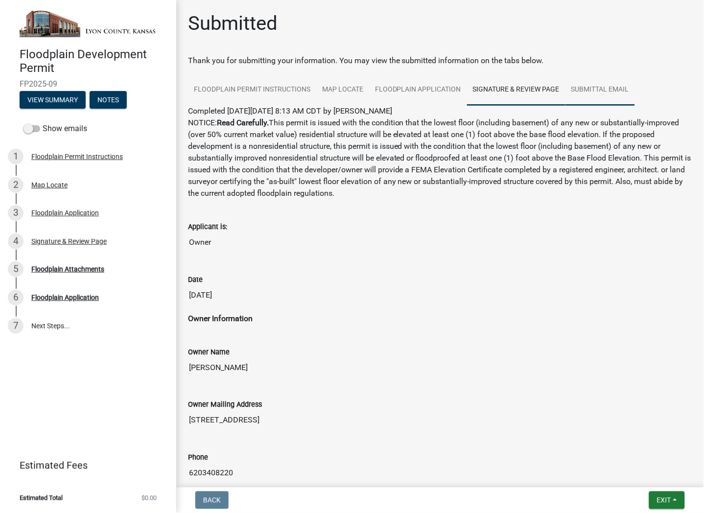
click at [581, 85] on link "Submittal Email" at bounding box center [601, 89] width 70 height 31
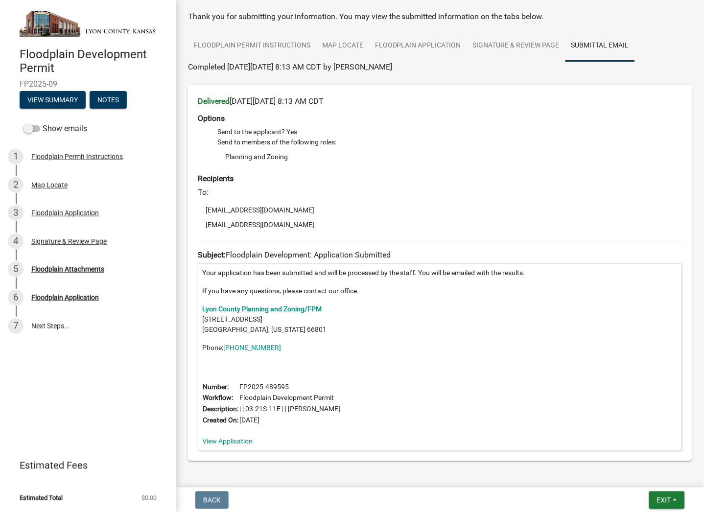
scroll to position [82, 0]
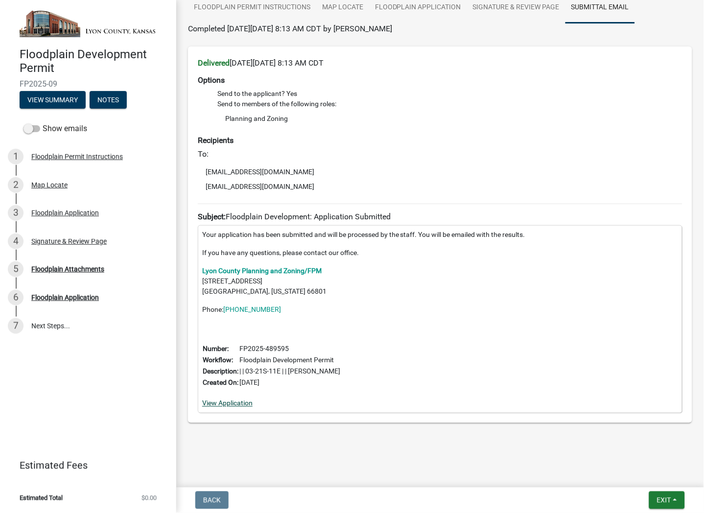
click at [224, 404] on link "View Application" at bounding box center [227, 404] width 50 height 8
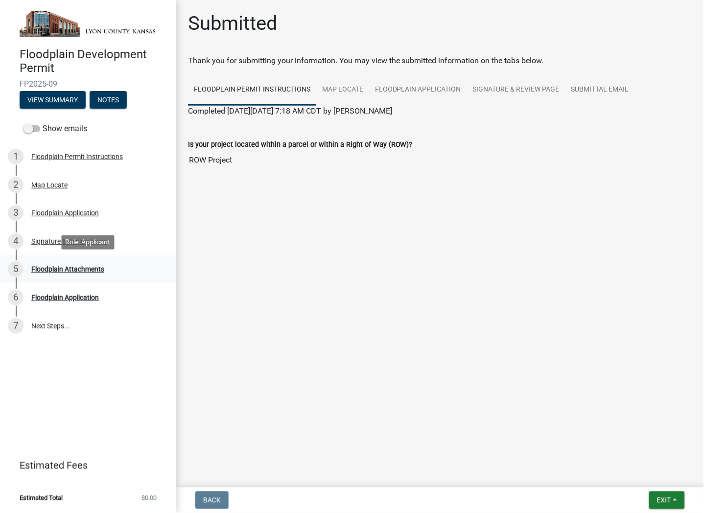
click at [59, 270] on div "Floodplain Attachments" at bounding box center [67, 269] width 73 height 7
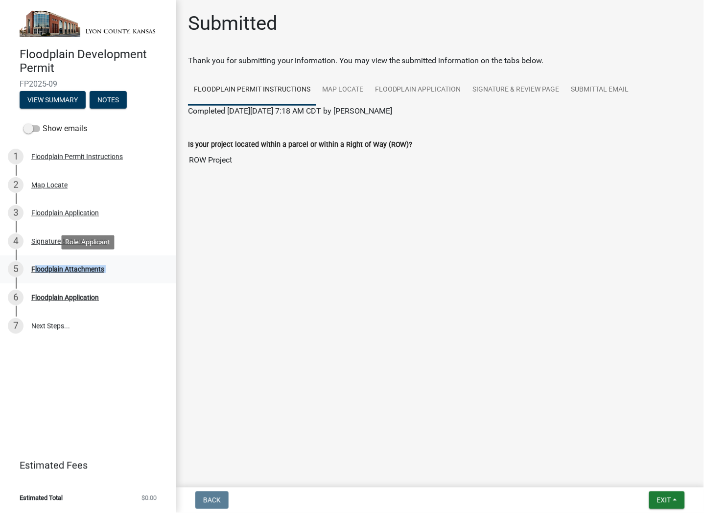
click at [59, 270] on div "Floodplain Attachments" at bounding box center [67, 269] width 73 height 7
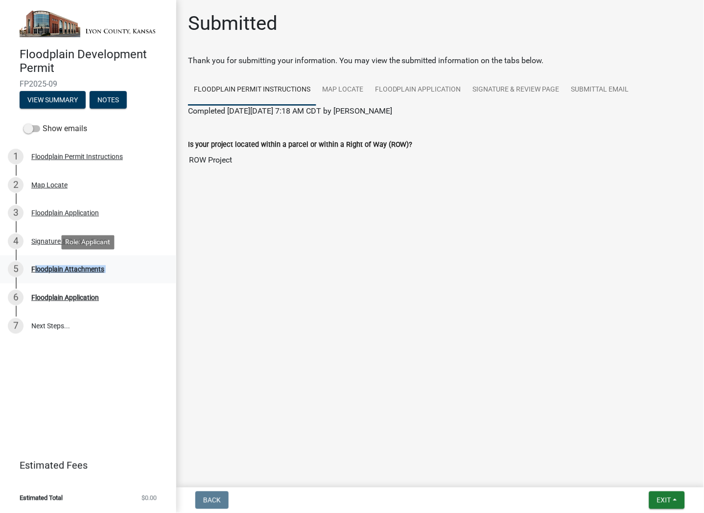
click at [59, 270] on div "Floodplain Attachments" at bounding box center [67, 269] width 73 height 7
click at [59, 269] on div "Floodplain Attachments" at bounding box center [67, 269] width 73 height 7
click at [59, 268] on div "Floodplain Attachments" at bounding box center [67, 269] width 73 height 7
click at [56, 292] on div "6 Floodplain Application" at bounding box center [84, 298] width 153 height 16
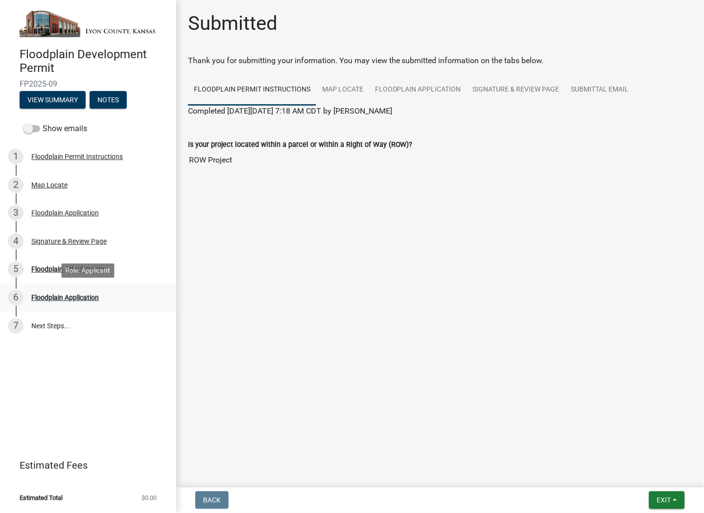
click at [54, 300] on div "Floodplain Application" at bounding box center [65, 297] width 68 height 7
click at [49, 320] on link "7 Next Steps..." at bounding box center [88, 326] width 176 height 28
click at [49, 324] on link "7 Next Steps..." at bounding box center [88, 326] width 176 height 28
click at [340, 91] on link "Map Locate" at bounding box center [342, 89] width 53 height 31
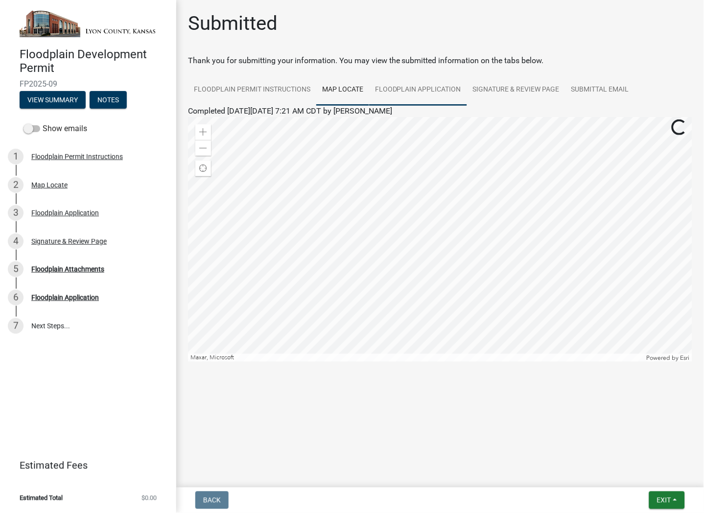
click at [417, 90] on link "Floodplain Application" at bounding box center [418, 89] width 98 height 31
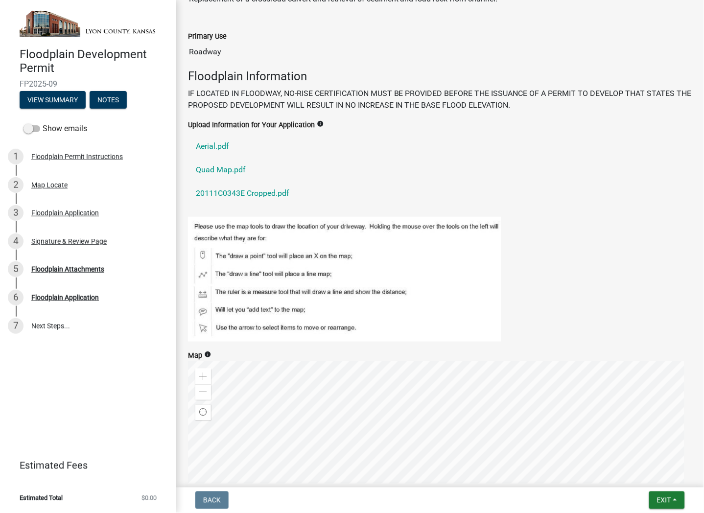
scroll to position [381, 0]
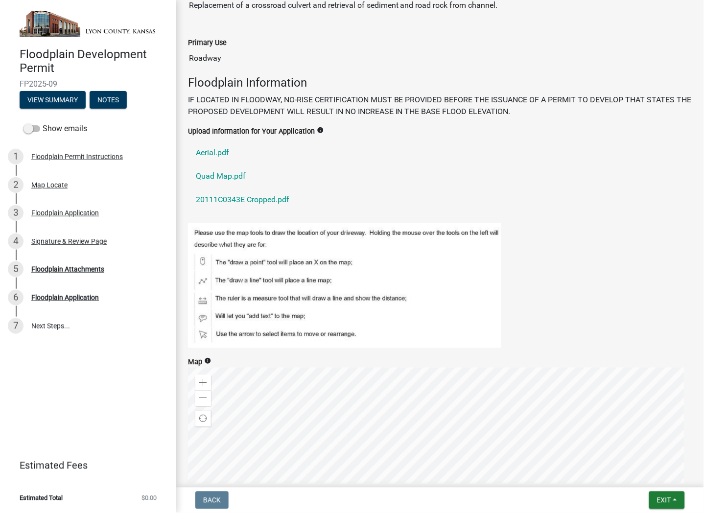
click at [236, 128] on label "Upload Information for Your Application" at bounding box center [251, 131] width 127 height 7
click at [272, 135] on label "Upload Information for Your Application" at bounding box center [251, 131] width 127 height 7
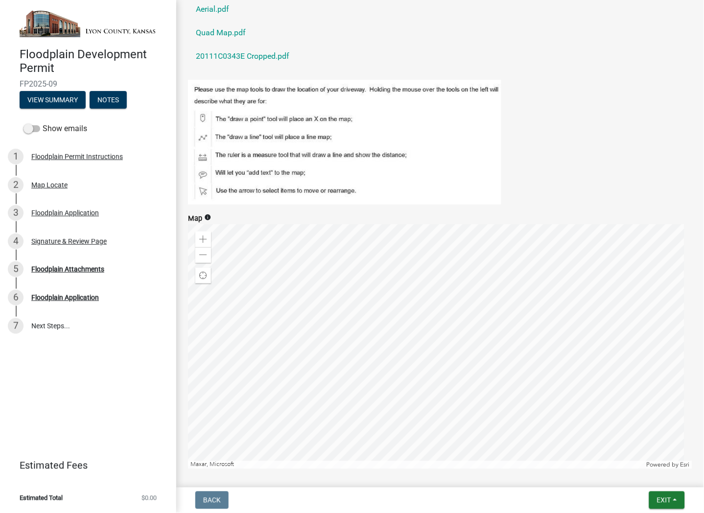
scroll to position [567, 0]
